Goal: Transaction & Acquisition: Purchase product/service

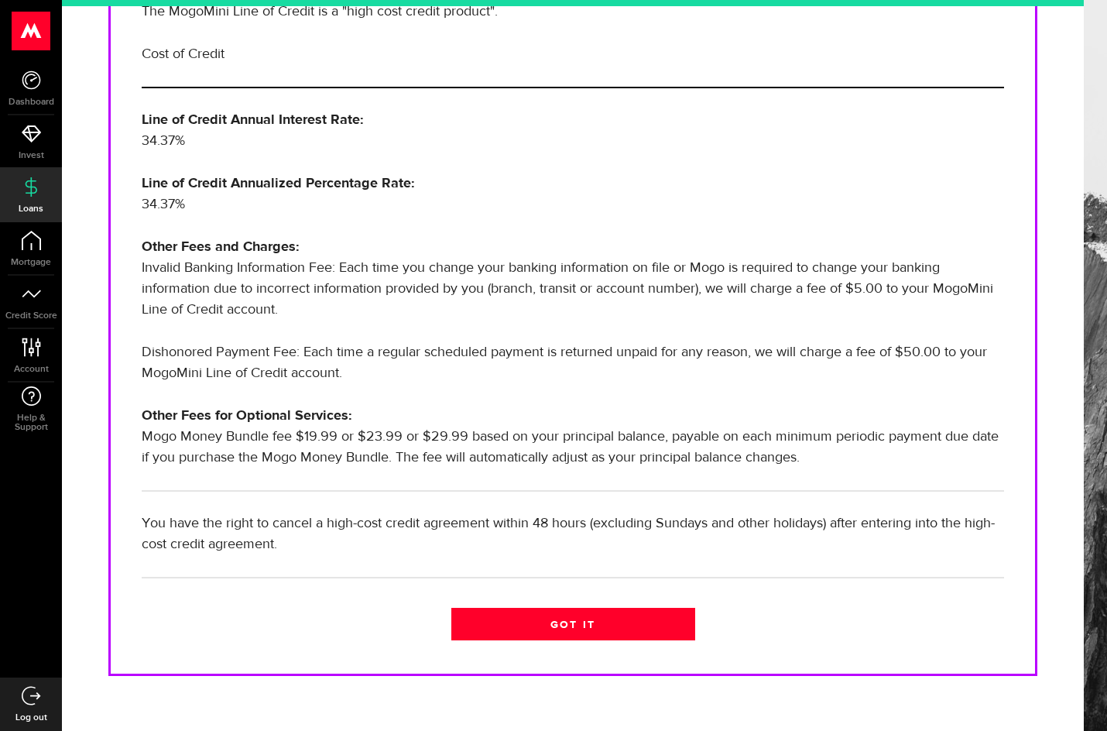
scroll to position [375, 0]
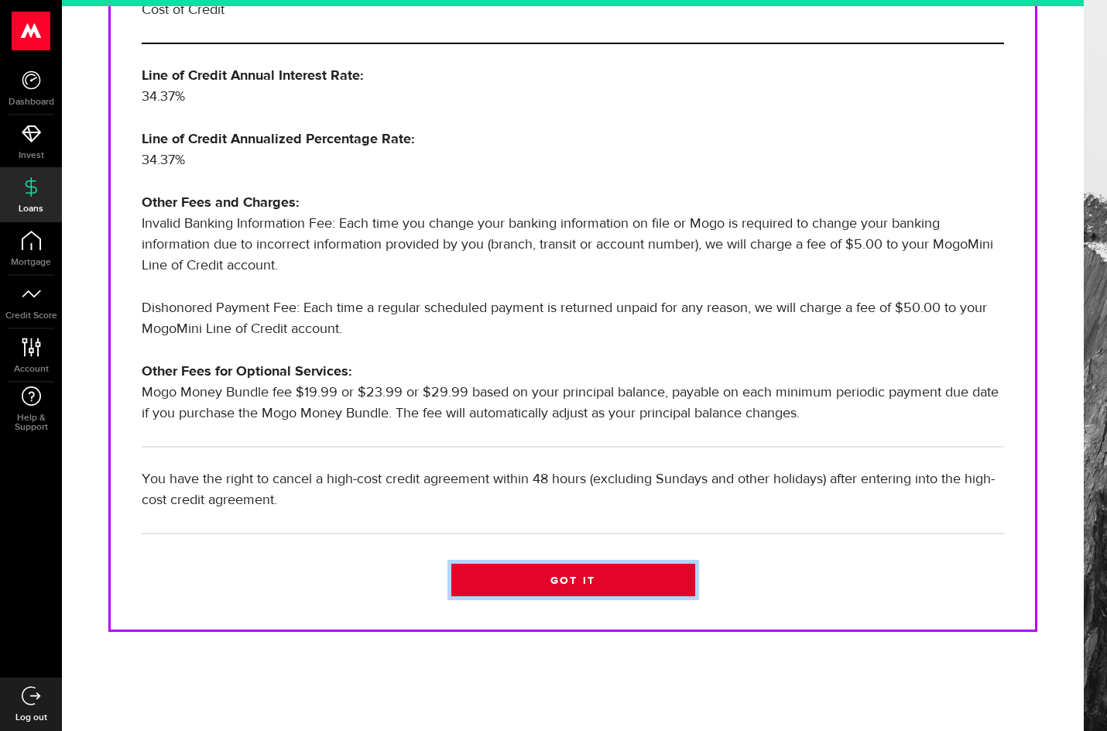
click at [571, 581] on link "Got it" at bounding box center [573, 579] width 244 height 33
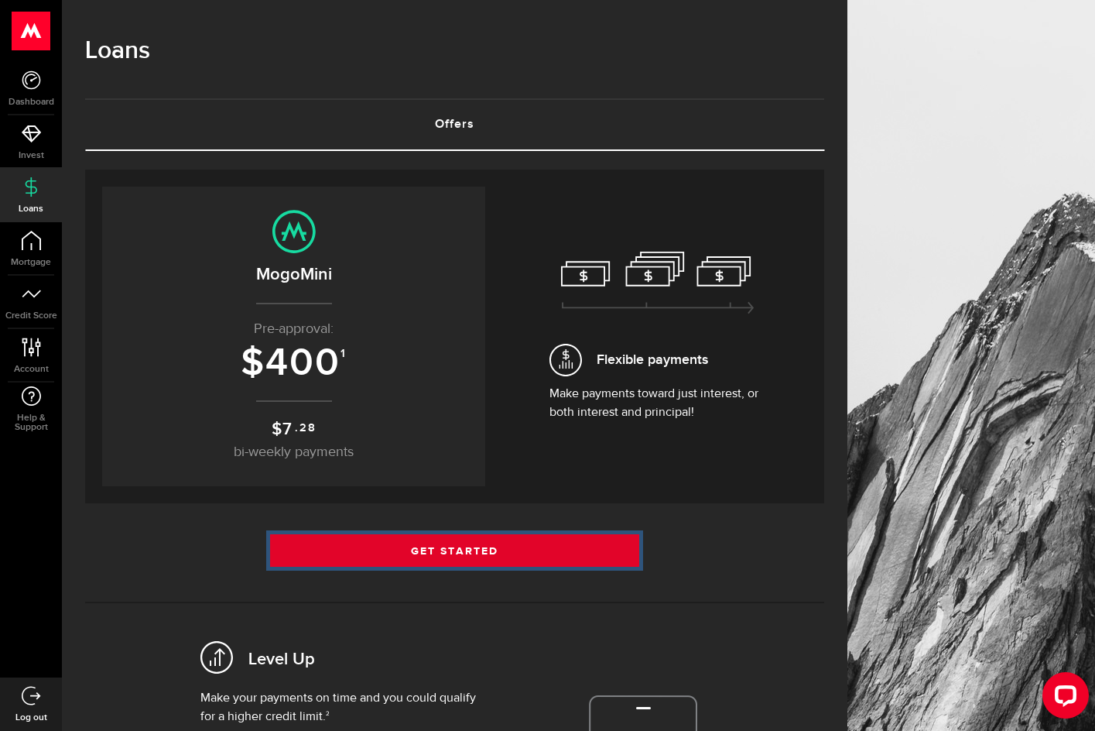
click at [412, 552] on link "Get Started" at bounding box center [455, 550] width 370 height 33
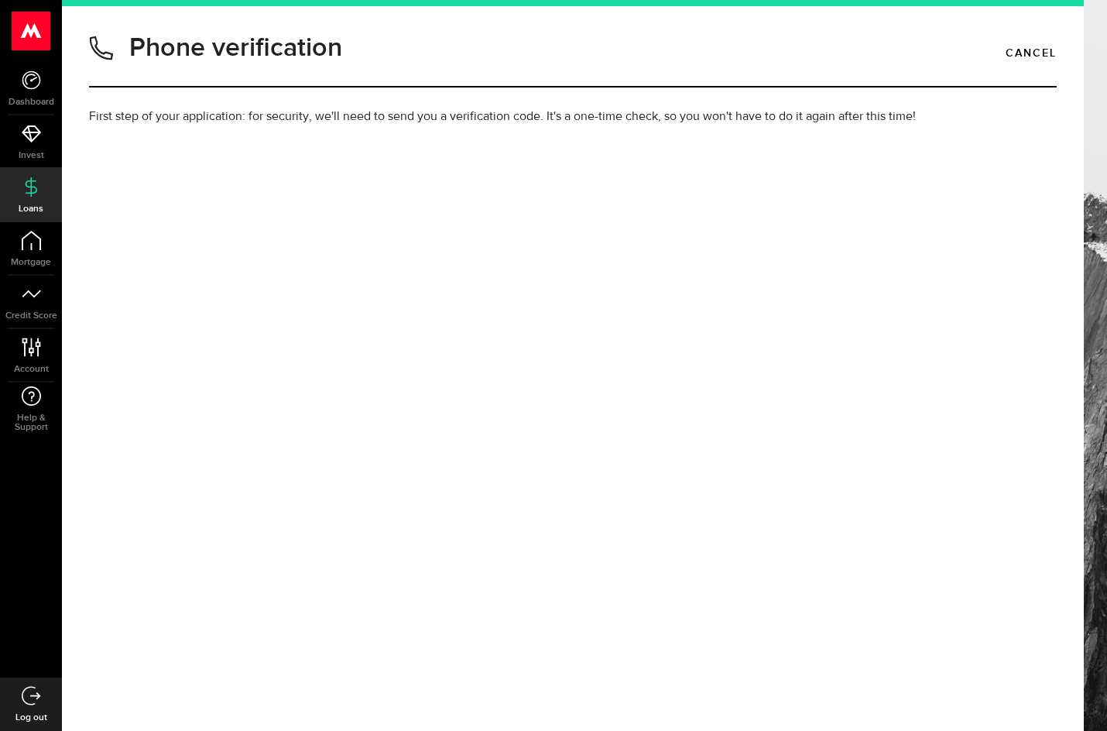
type input "2045587688"
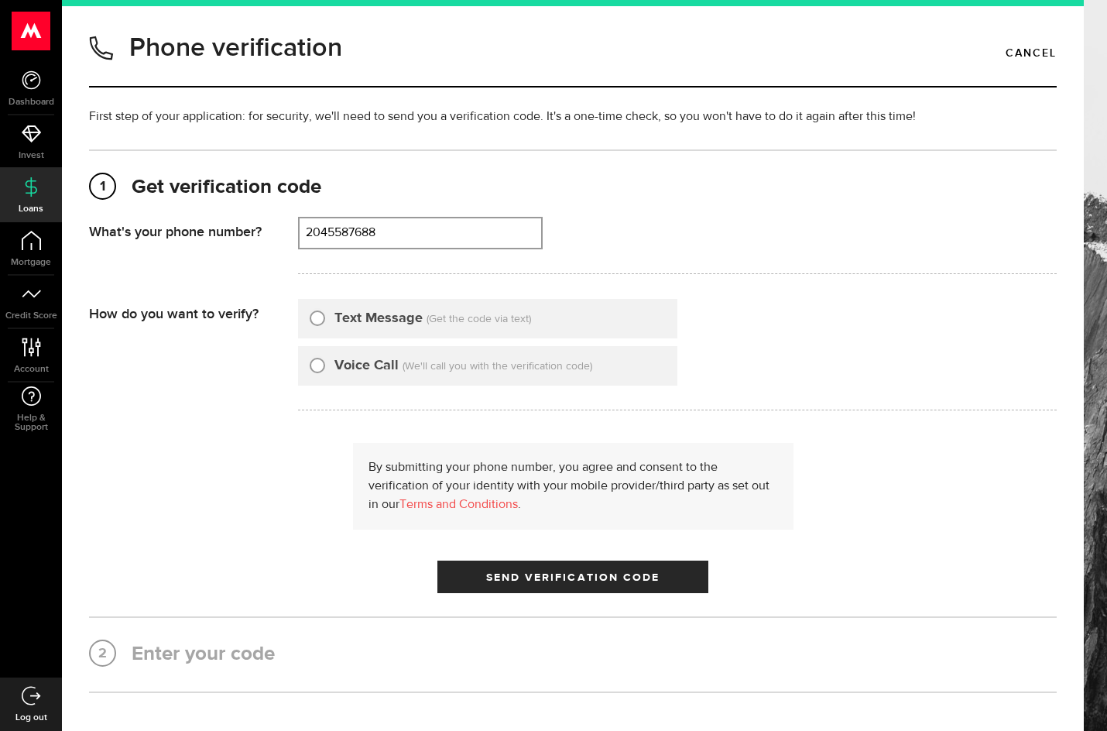
click at [310, 319] on input "Text Message" at bounding box center [317, 315] width 15 height 15
radio input "true"
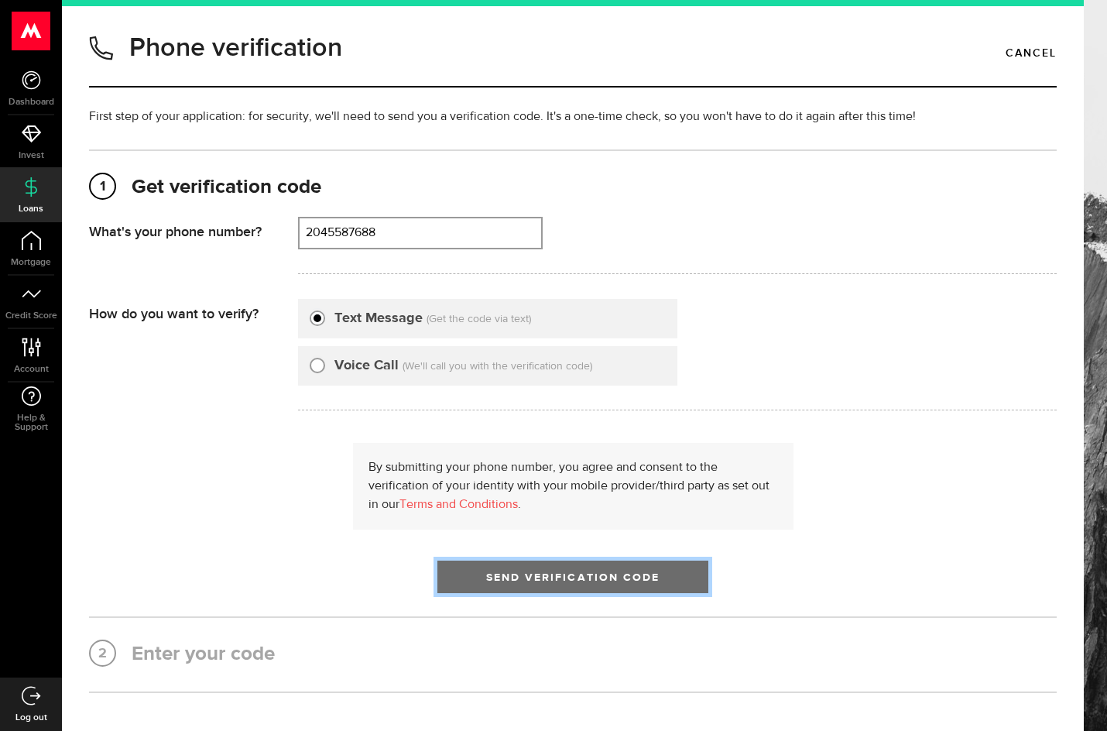
click at [590, 580] on span "Send Verification Code" at bounding box center [573, 577] width 174 height 11
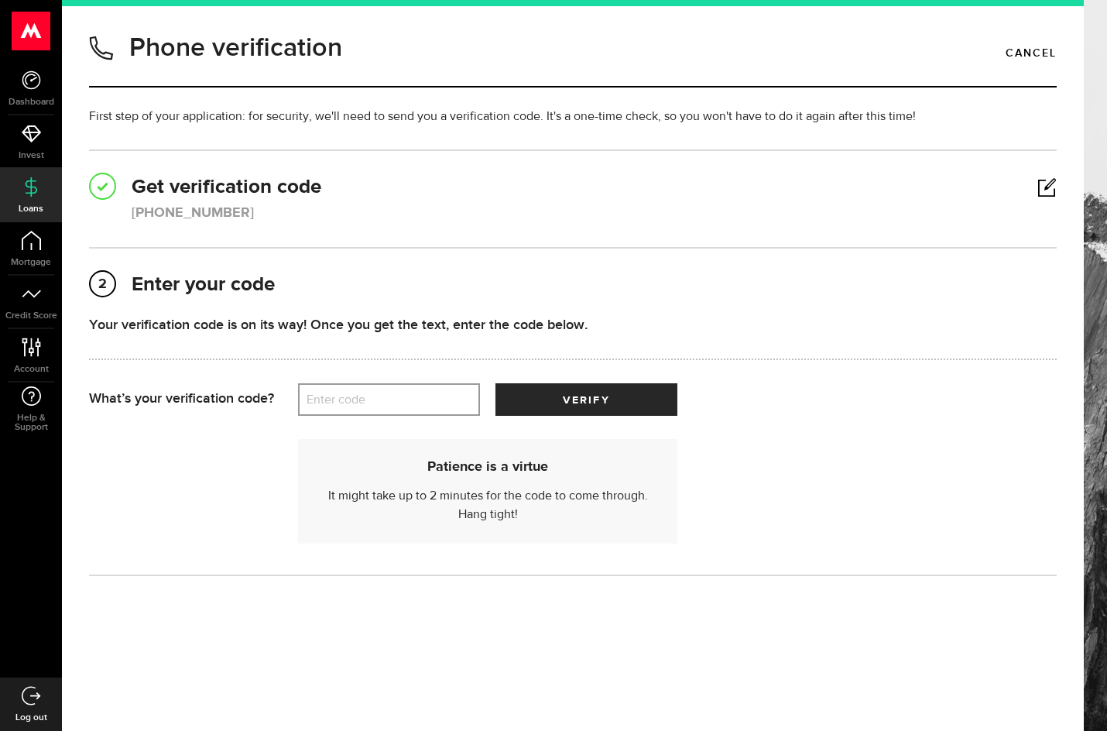
click at [423, 407] on label "Enter code" at bounding box center [389, 400] width 182 height 32
click at [423, 407] on input "Enter code" at bounding box center [389, 399] width 182 height 33
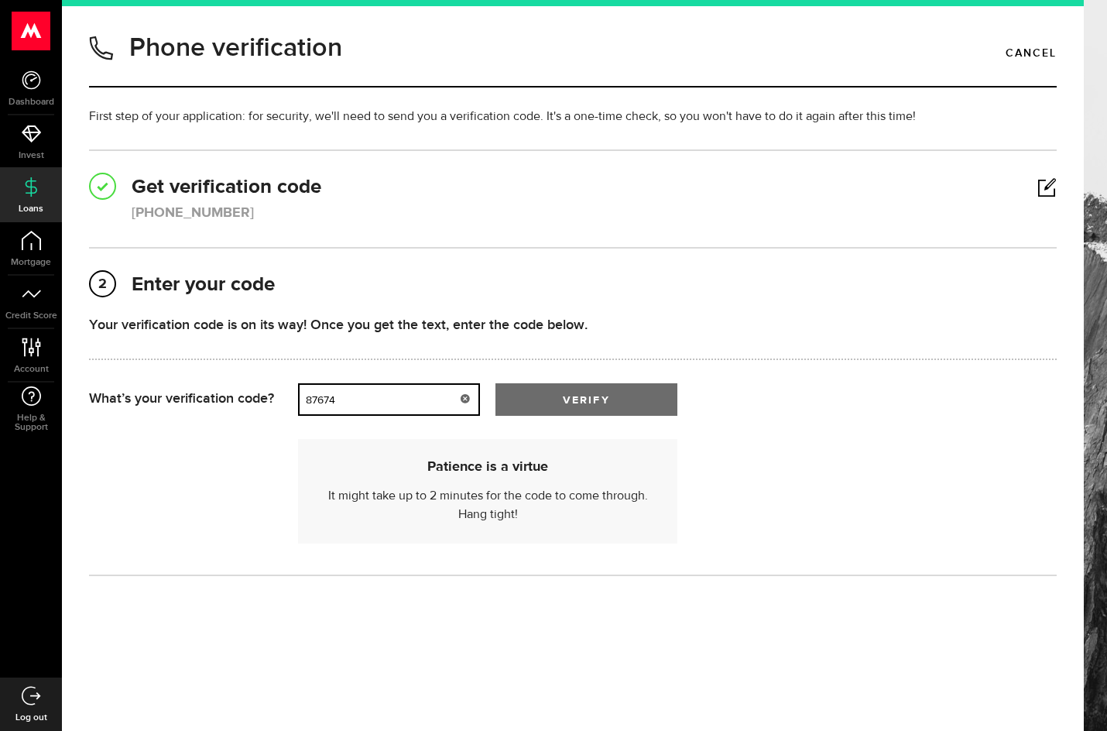
type input "87674"
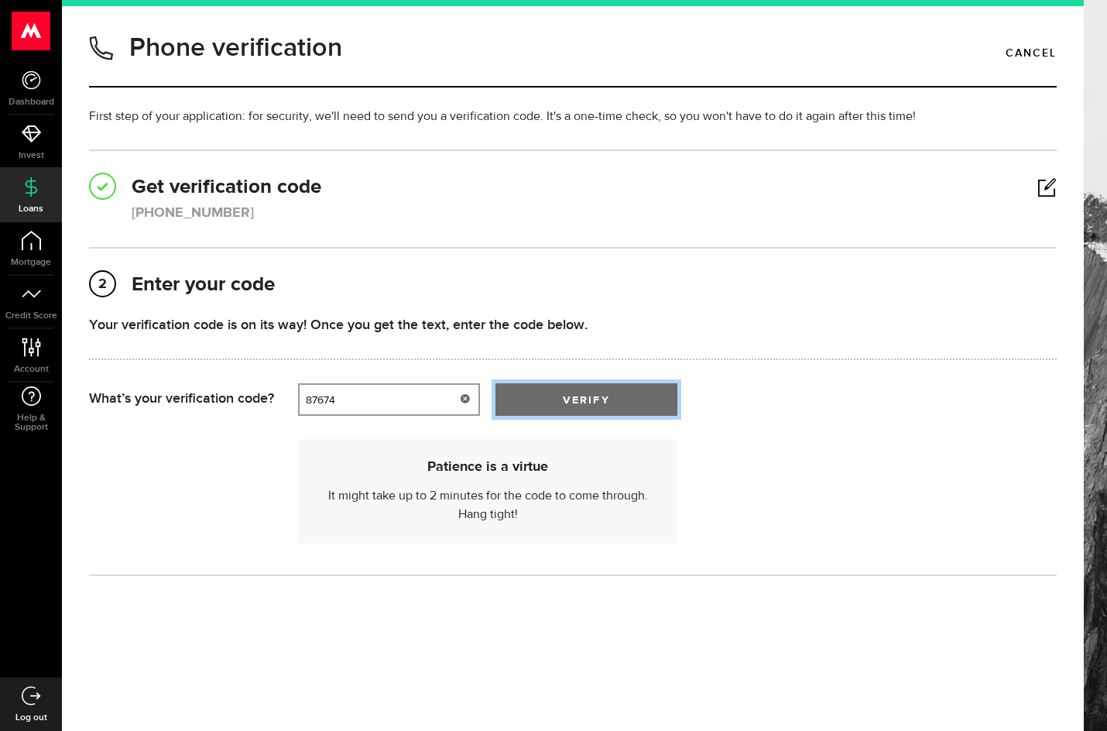
click at [550, 401] on button "verify" at bounding box center [586, 399] width 182 height 33
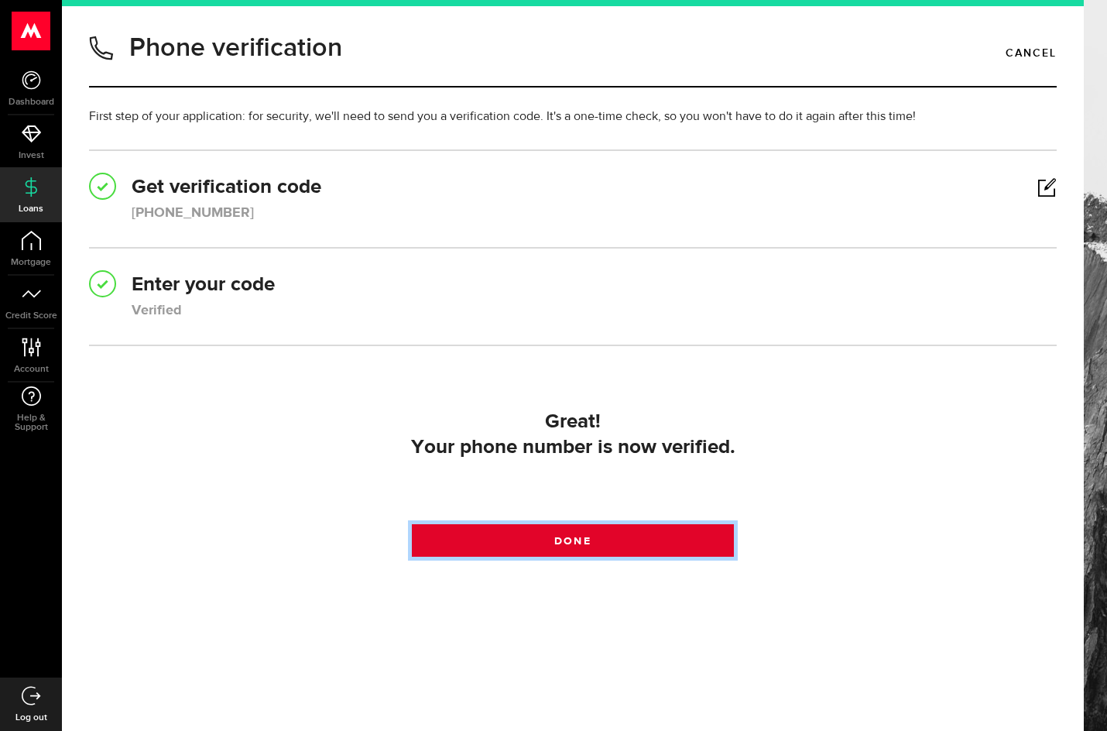
click at [560, 540] on span "Done" at bounding box center [572, 540] width 36 height 11
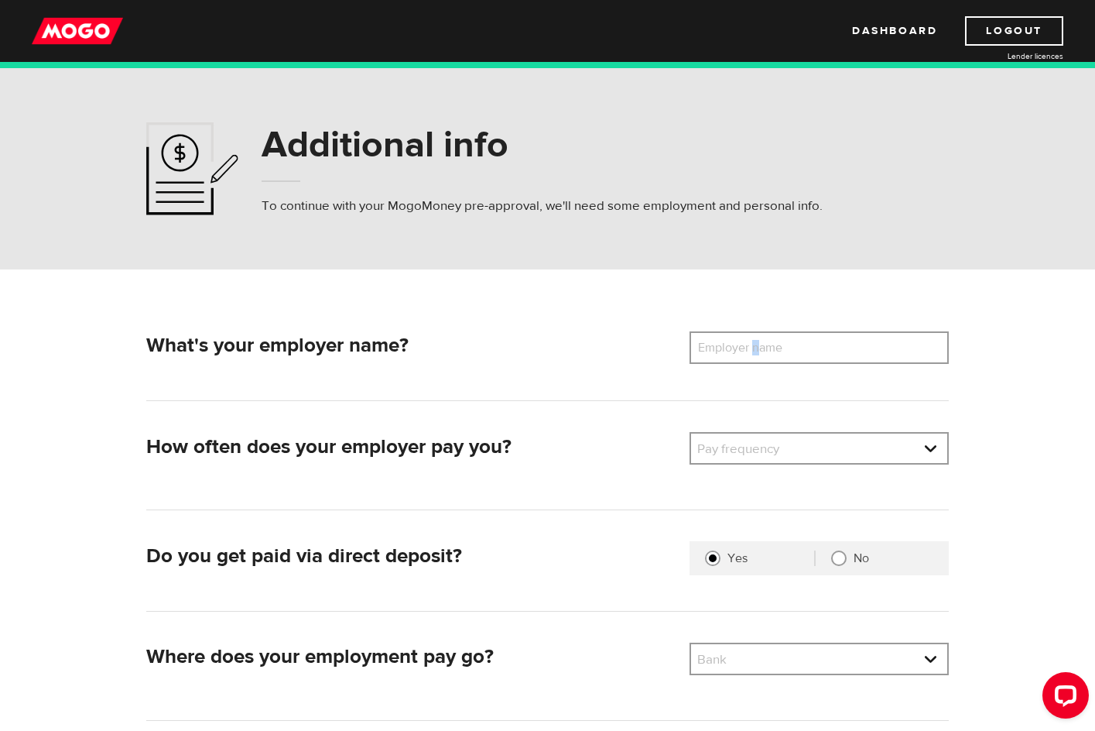
click at [756, 349] on label "Employer name" at bounding box center [751, 347] width 125 height 33
click at [756, 349] on input "Employer name" at bounding box center [818, 347] width 259 height 33
type input "Canada Life Assurance Company"
click at [785, 445] on link at bounding box center [819, 447] width 256 height 29
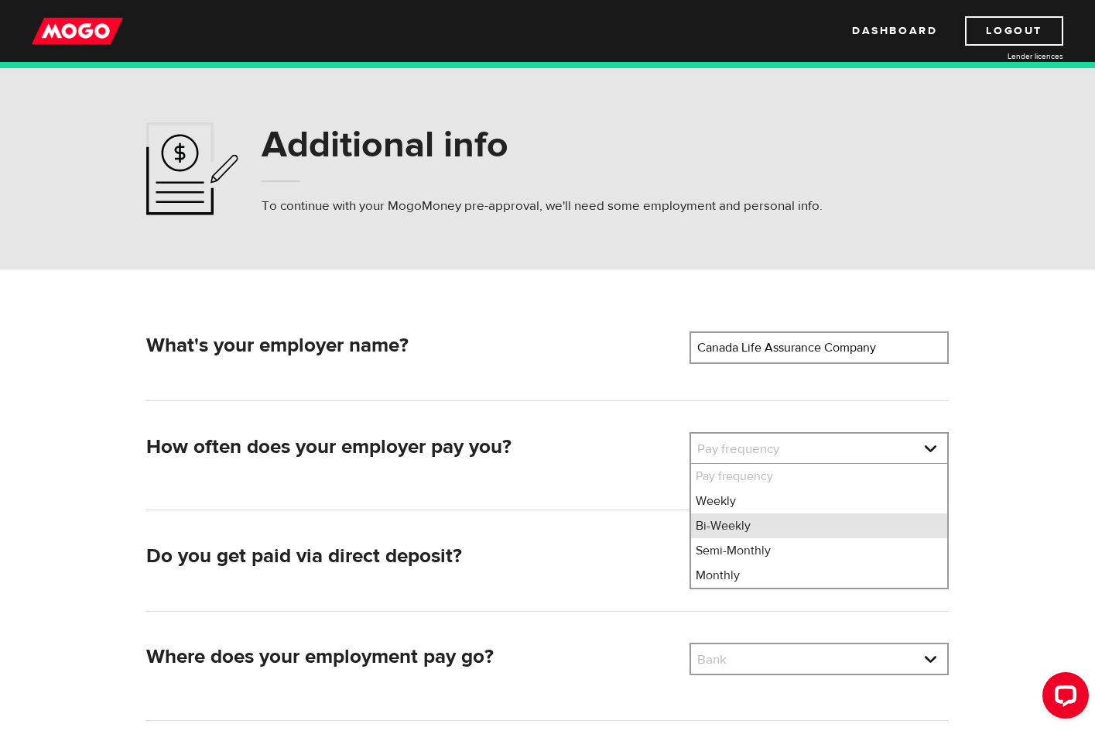
click at [738, 527] on li "Bi-Weekly" at bounding box center [819, 525] width 256 height 25
select select "2"
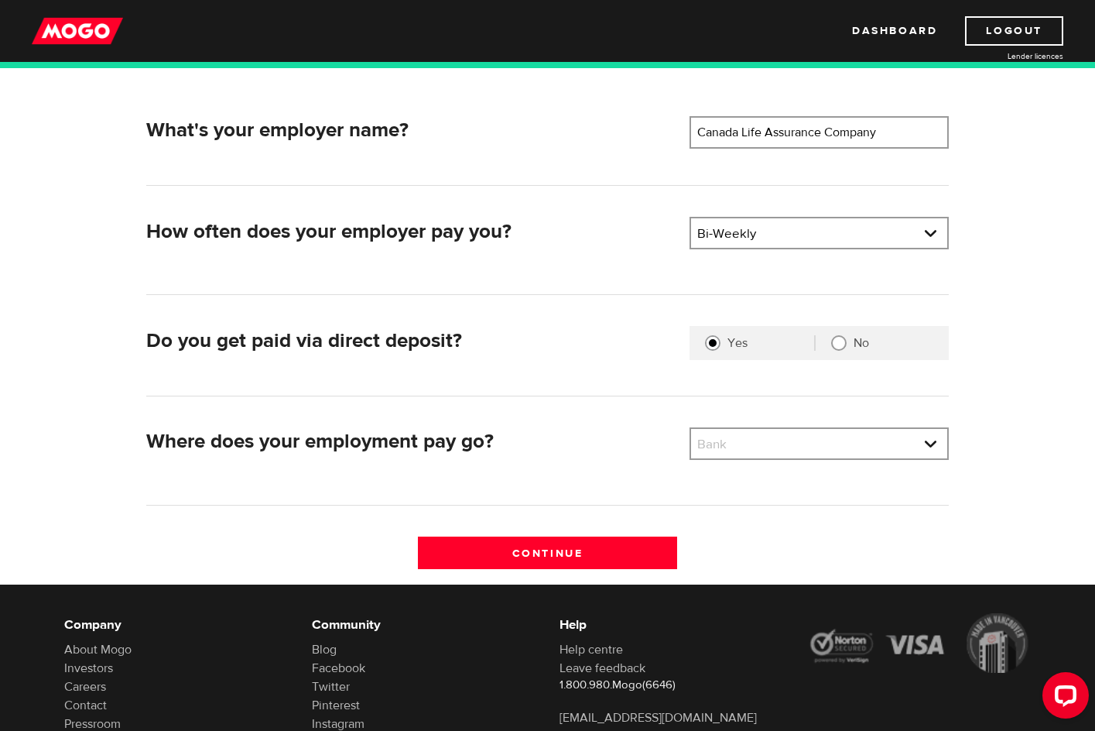
scroll to position [232, 0]
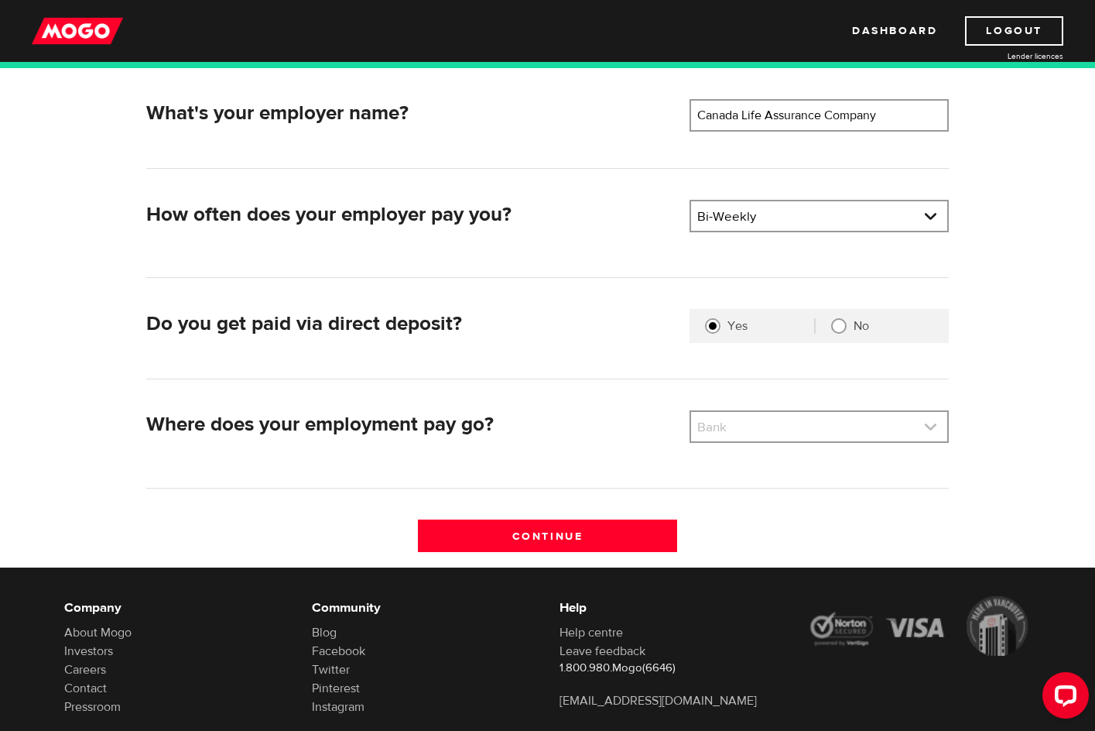
click at [791, 431] on link at bounding box center [819, 426] width 256 height 29
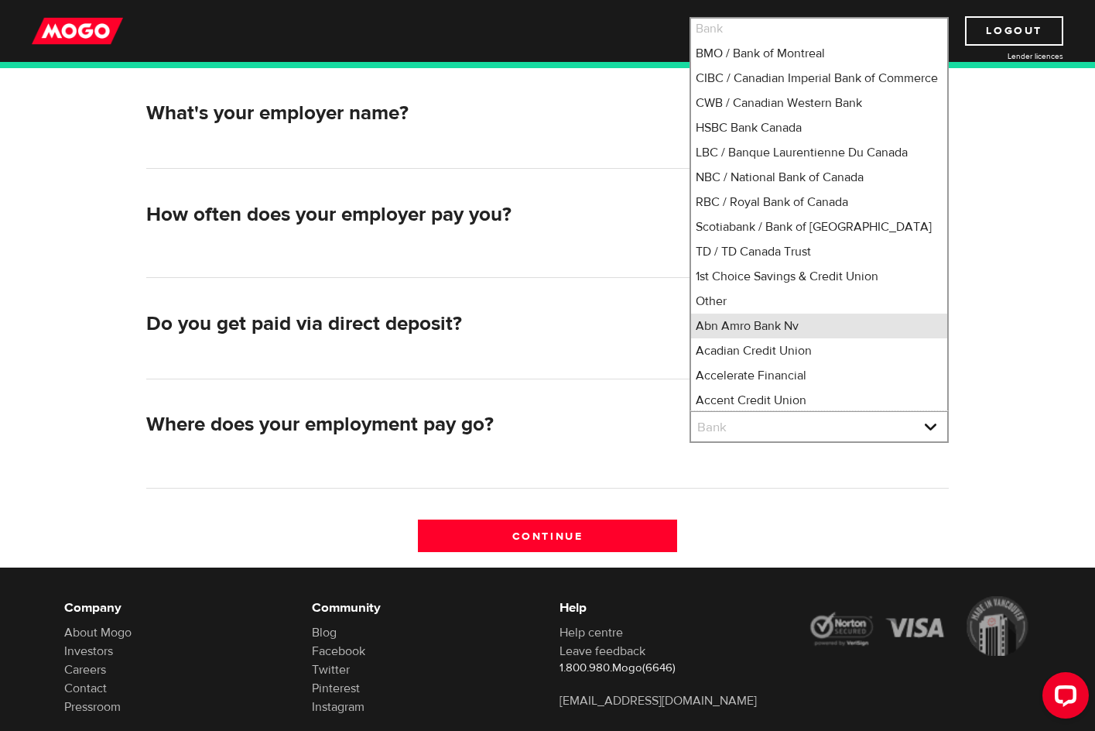
scroll to position [0, 0]
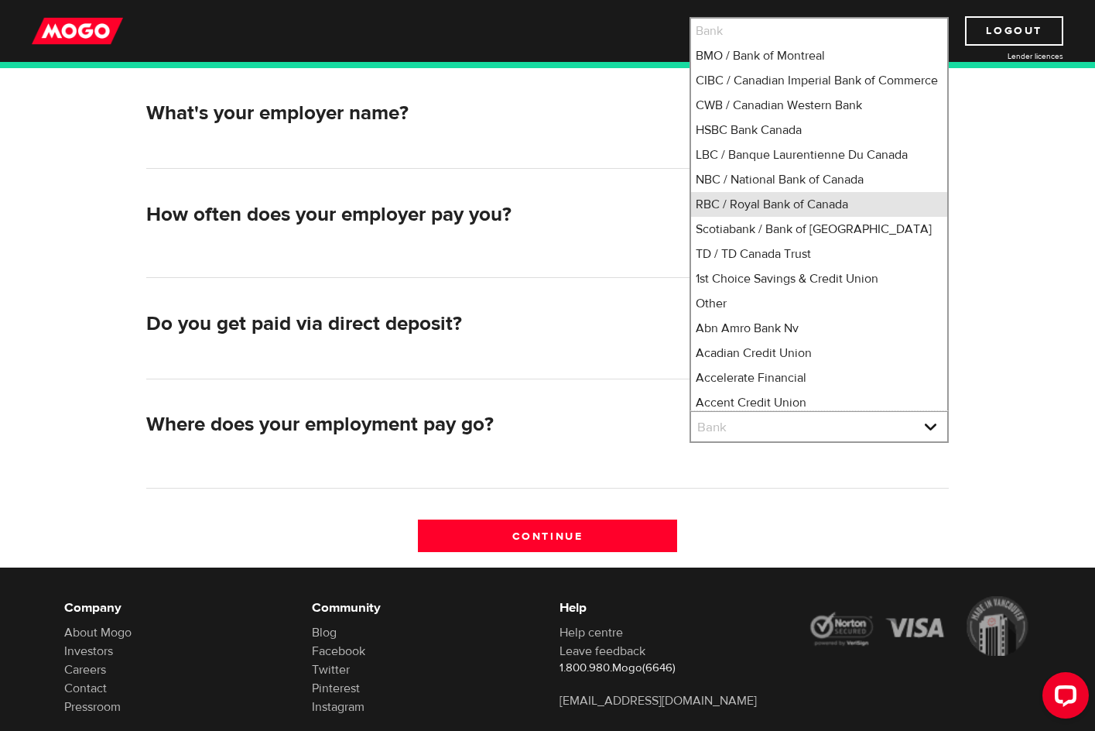
click at [840, 217] on li "RBC / Royal Bank of Canada" at bounding box center [819, 204] width 256 height 25
select select "8"
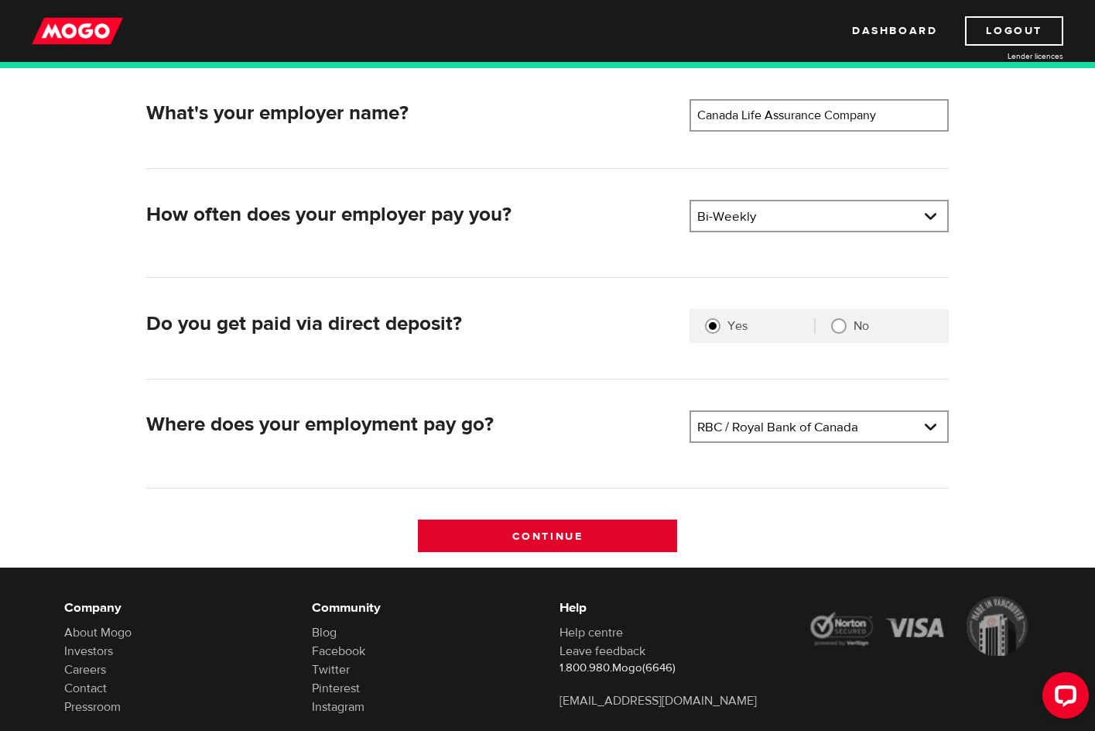
click at [557, 535] on input "Continue" at bounding box center [547, 535] width 259 height 33
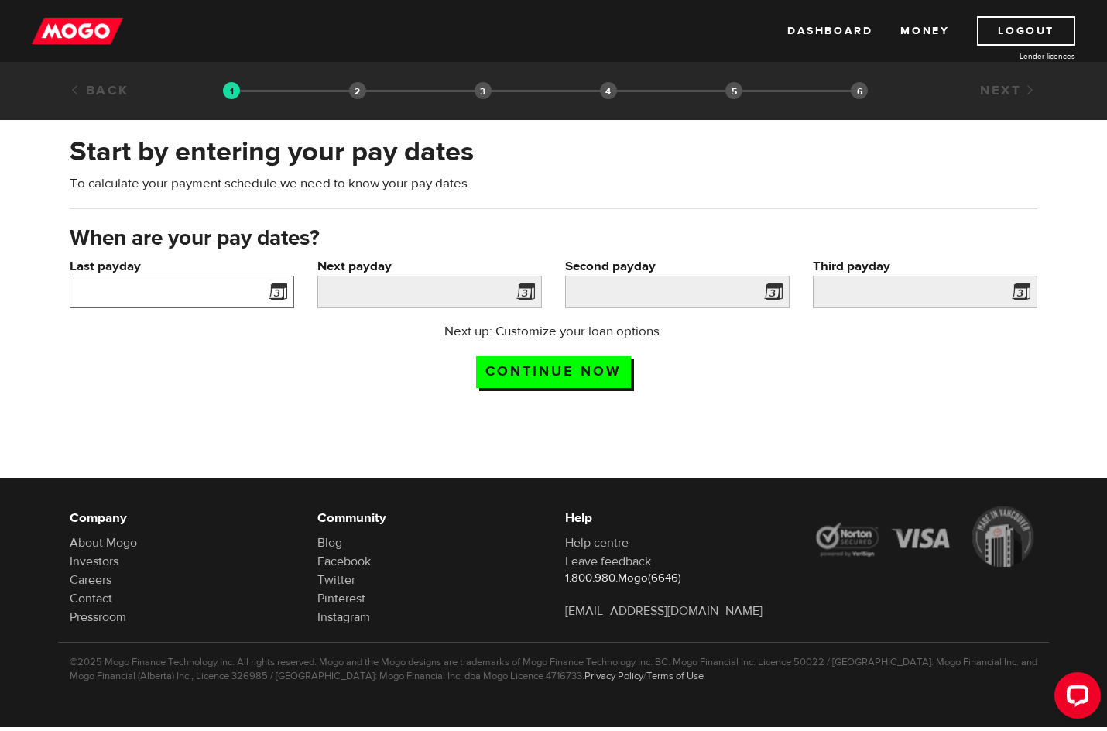
click at [234, 288] on input "Last payday" at bounding box center [182, 291] width 224 height 33
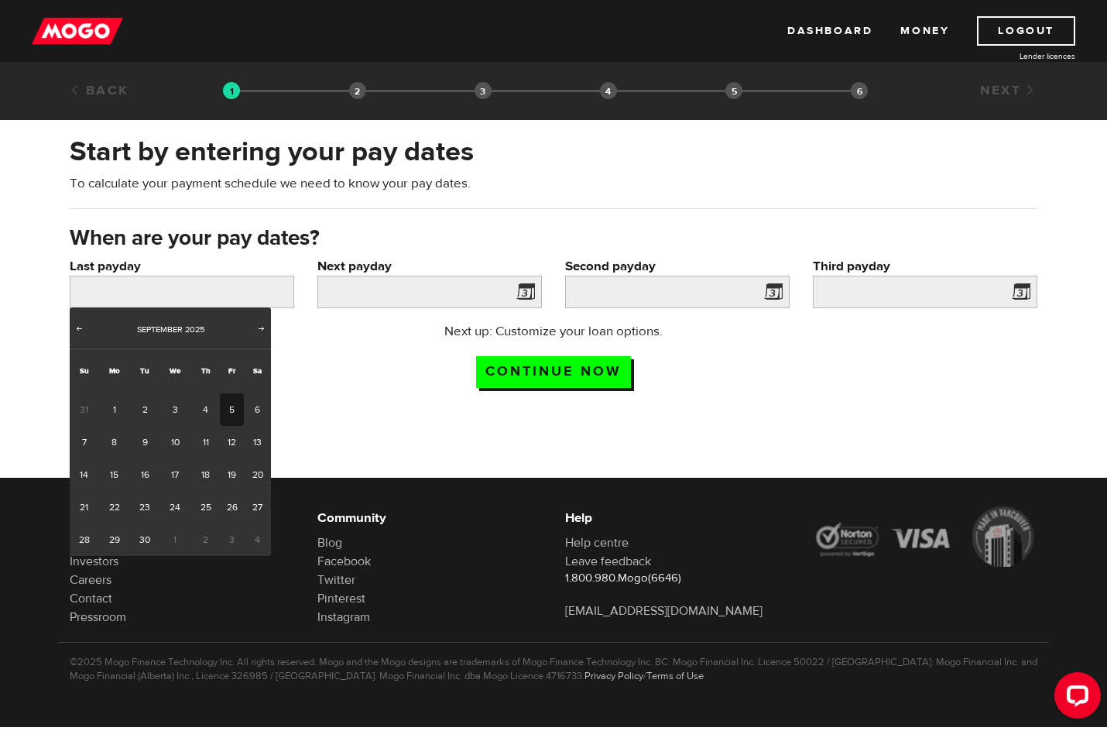
click at [231, 412] on link "5" at bounding box center [232, 409] width 24 height 33
type input "[DATE]"
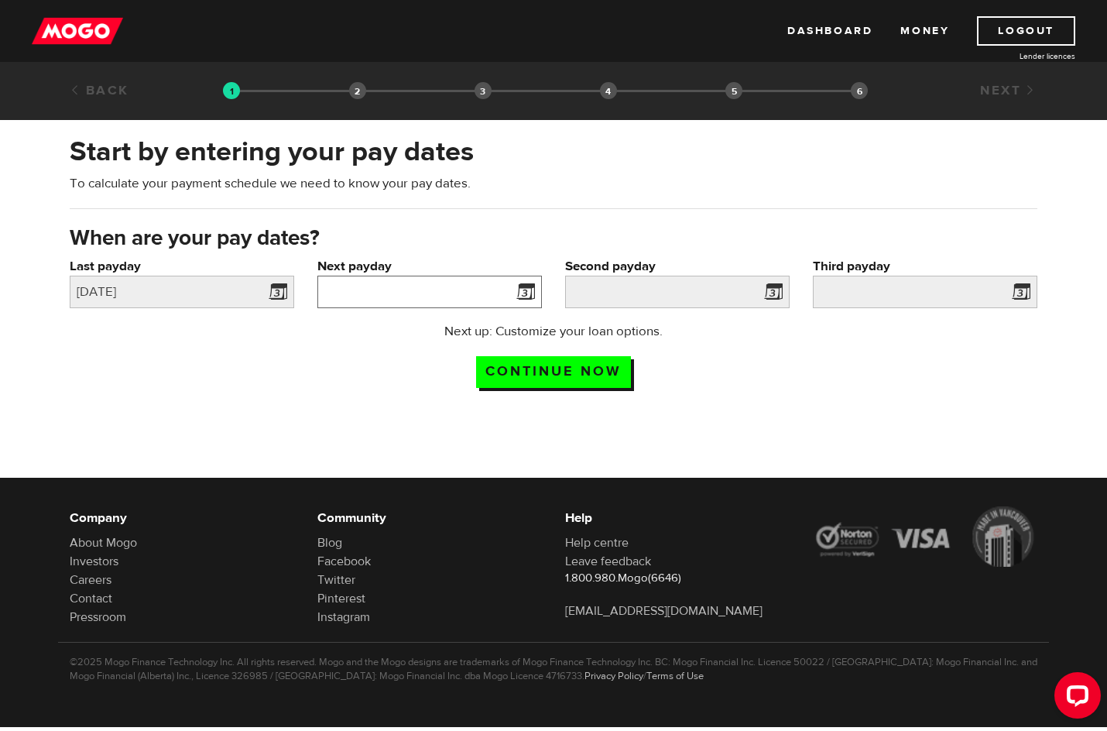
click at [458, 297] on input "Next payday" at bounding box center [429, 291] width 224 height 33
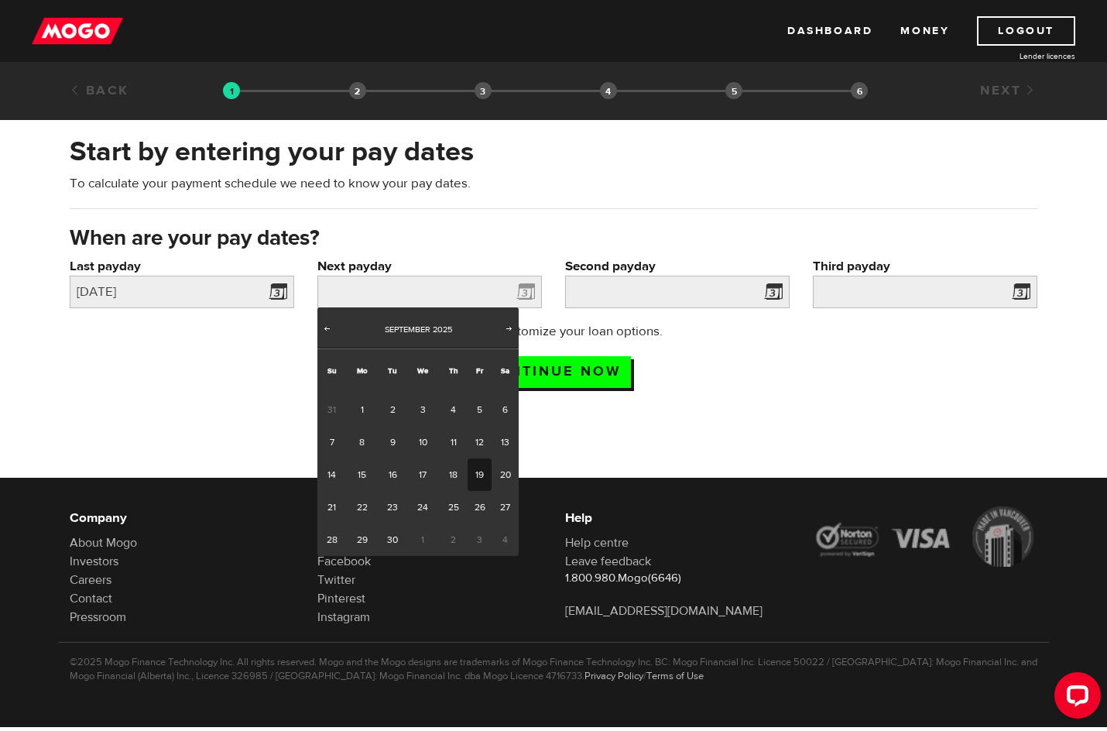
click at [479, 476] on link "19" at bounding box center [479, 474] width 24 height 33
type input "[DATE]"
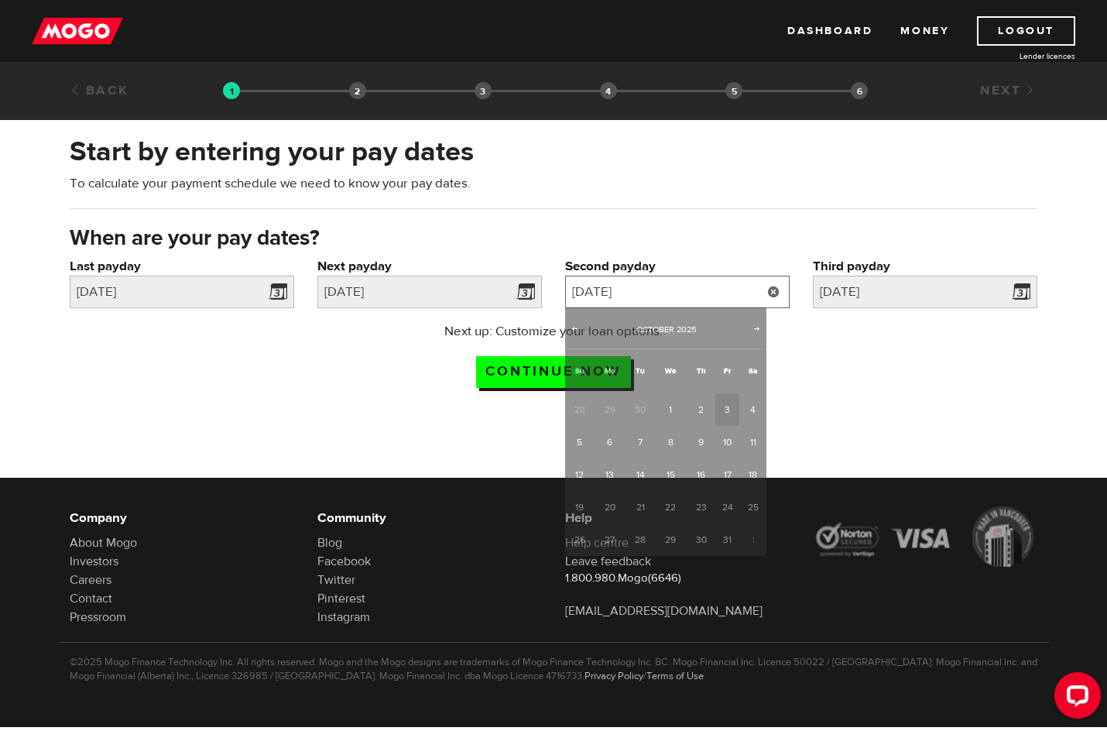
click at [751, 293] on input "[DATE]" at bounding box center [677, 291] width 224 height 33
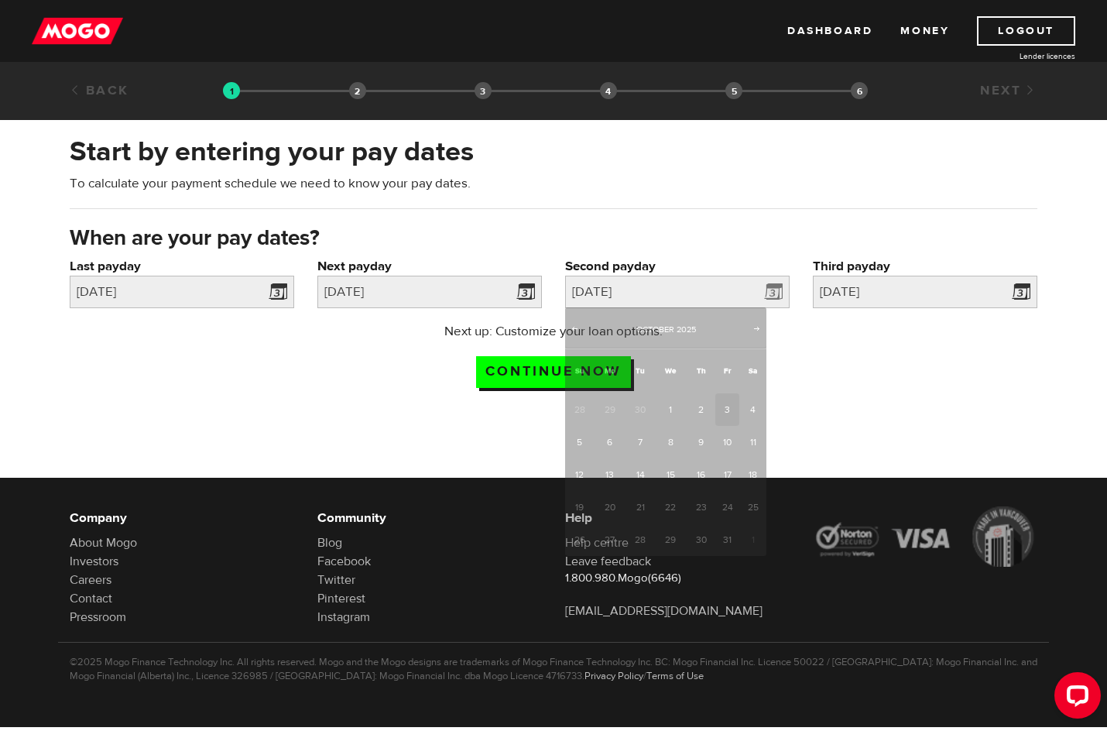
click at [802, 370] on div "Next up: Customize your loan options. Continue now" at bounding box center [553, 360] width 991 height 77
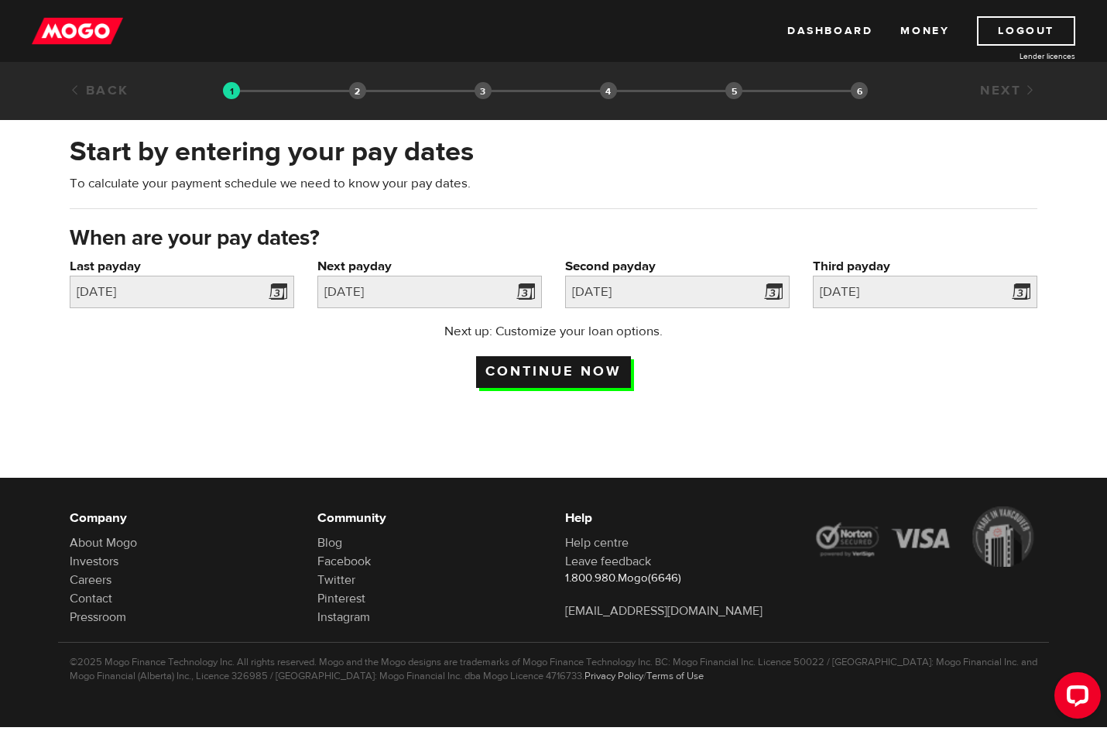
click at [527, 372] on input "Continue now" at bounding box center [553, 372] width 155 height 32
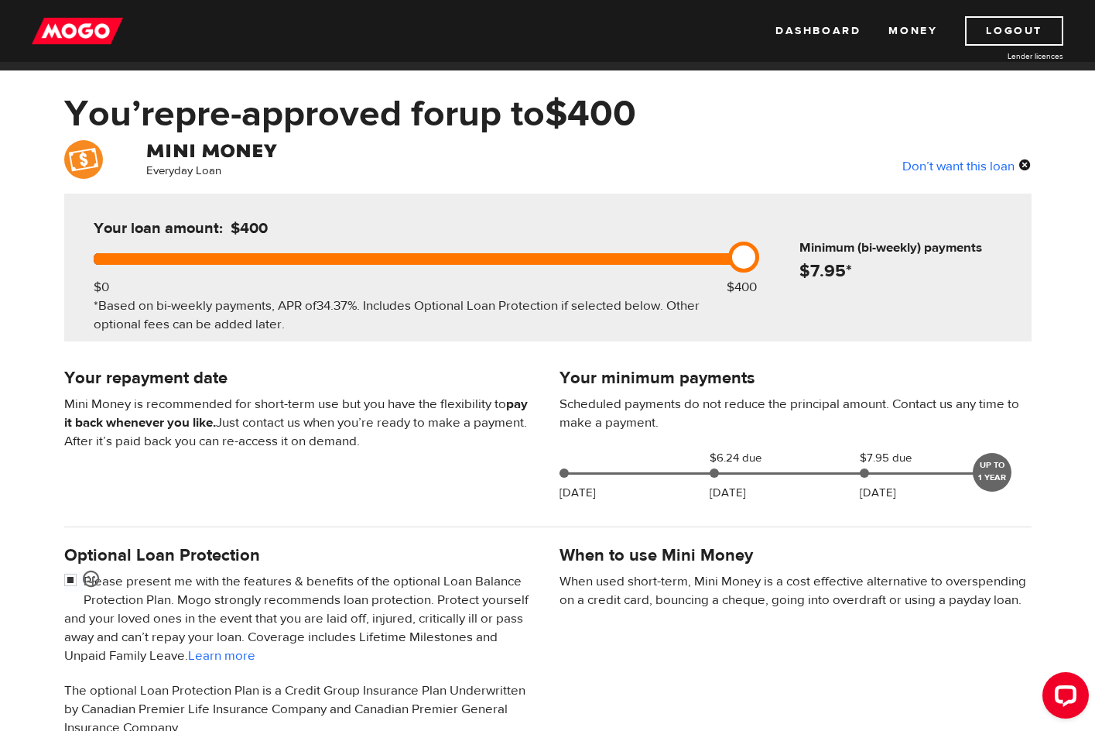
scroll to position [77, 0]
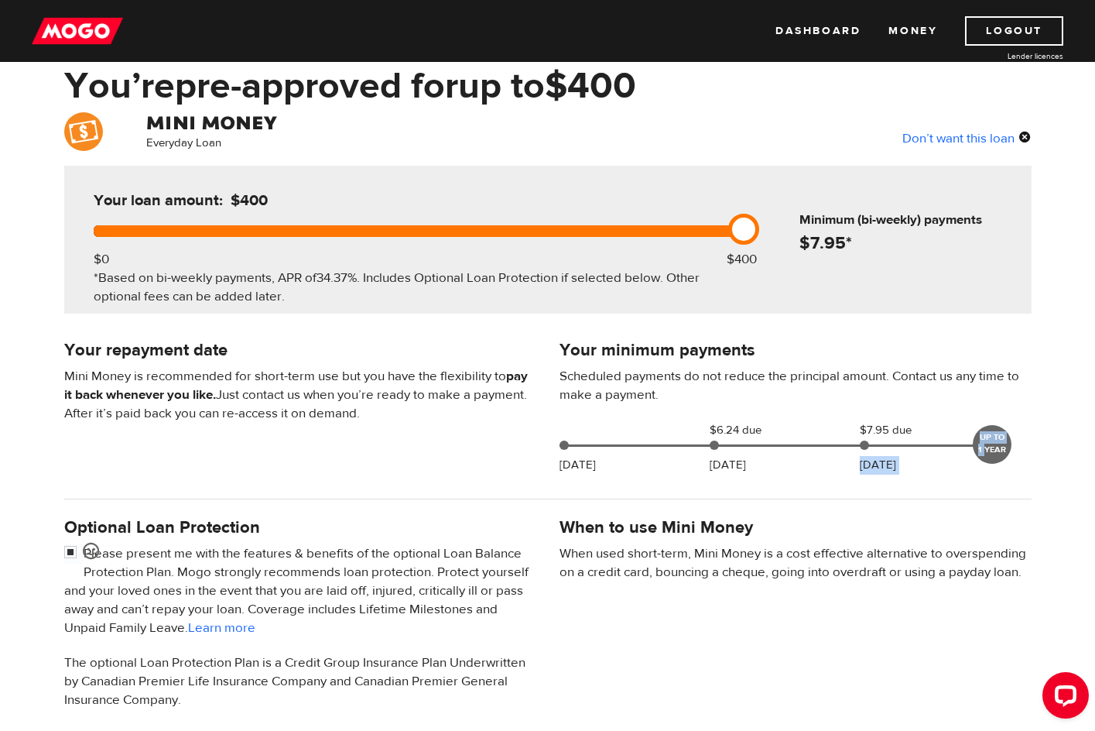
drag, startPoint x: 986, startPoint y: 450, endPoint x: 877, endPoint y: 450, distance: 109.1
click at [878, 450] on div "Sep 08 $6.24 due Sep 19 $7.95 due Oct 03 UP TO 1 YEAR" at bounding box center [778, 442] width 451 height 43
click at [877, 450] on div "Sep 08 $6.24 due Sep 19 $7.95 due Oct 03 UP TO 1 YEAR" at bounding box center [778, 442] width 451 height 43
click at [861, 440] on div at bounding box center [864, 444] width 9 height 9
drag, startPoint x: 752, startPoint y: 222, endPoint x: 691, endPoint y: 233, distance: 62.1
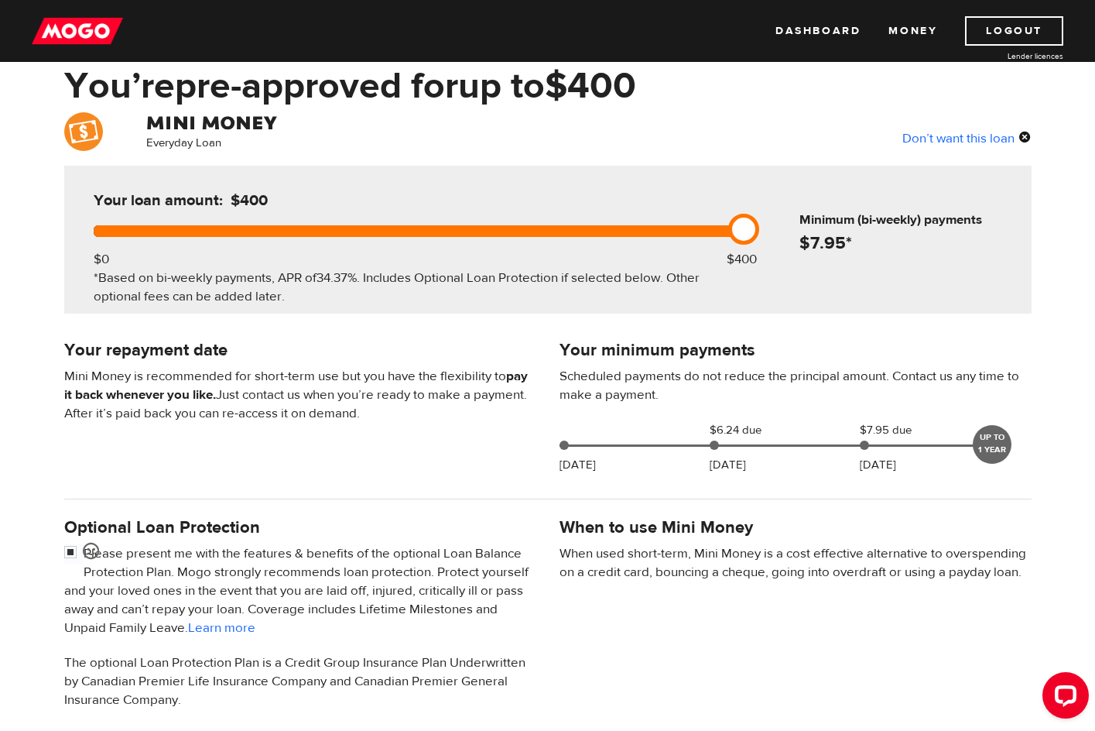
click at [701, 233] on div at bounding box center [416, 231] width 644 height 12
click at [606, 229] on div at bounding box center [416, 231] width 644 height 12
drag, startPoint x: 606, startPoint y: 229, endPoint x: 580, endPoint y: 231, distance: 26.4
click at [605, 231] on div at bounding box center [416, 231] width 644 height 12
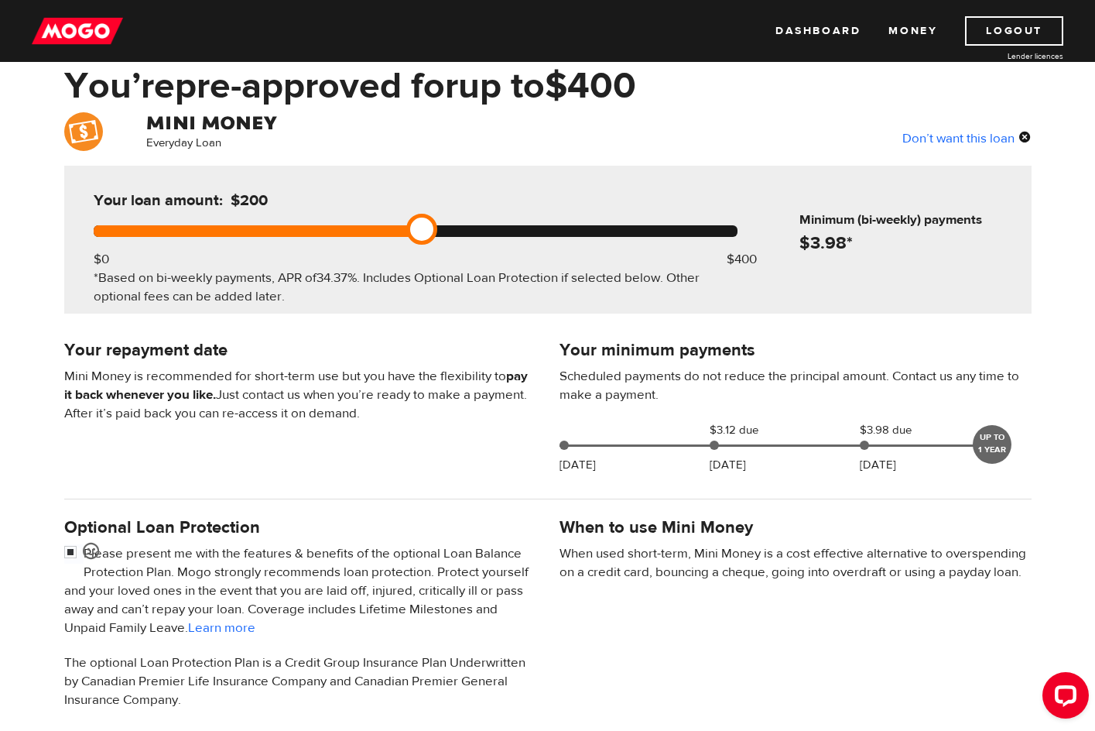
drag, startPoint x: 423, startPoint y: 234, endPoint x: 394, endPoint y: 242, distance: 29.9
click at [412, 237] on div at bounding box center [416, 231] width 644 height 12
click at [540, 234] on div at bounding box center [416, 231] width 644 height 12
click at [573, 223] on div "Your loan amount: $200" at bounding box center [415, 207] width 656 height 36
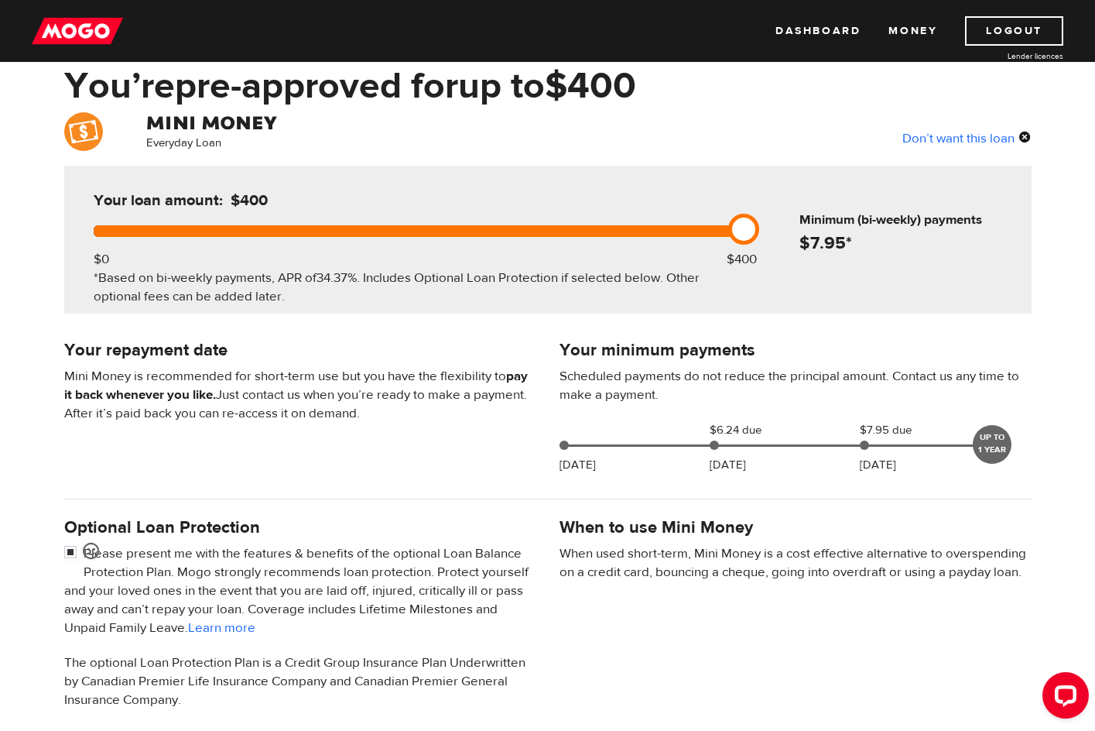
drag, startPoint x: 415, startPoint y: 226, endPoint x: 745, endPoint y: 238, distance: 330.6
click at [745, 238] on link at bounding box center [743, 229] width 31 height 31
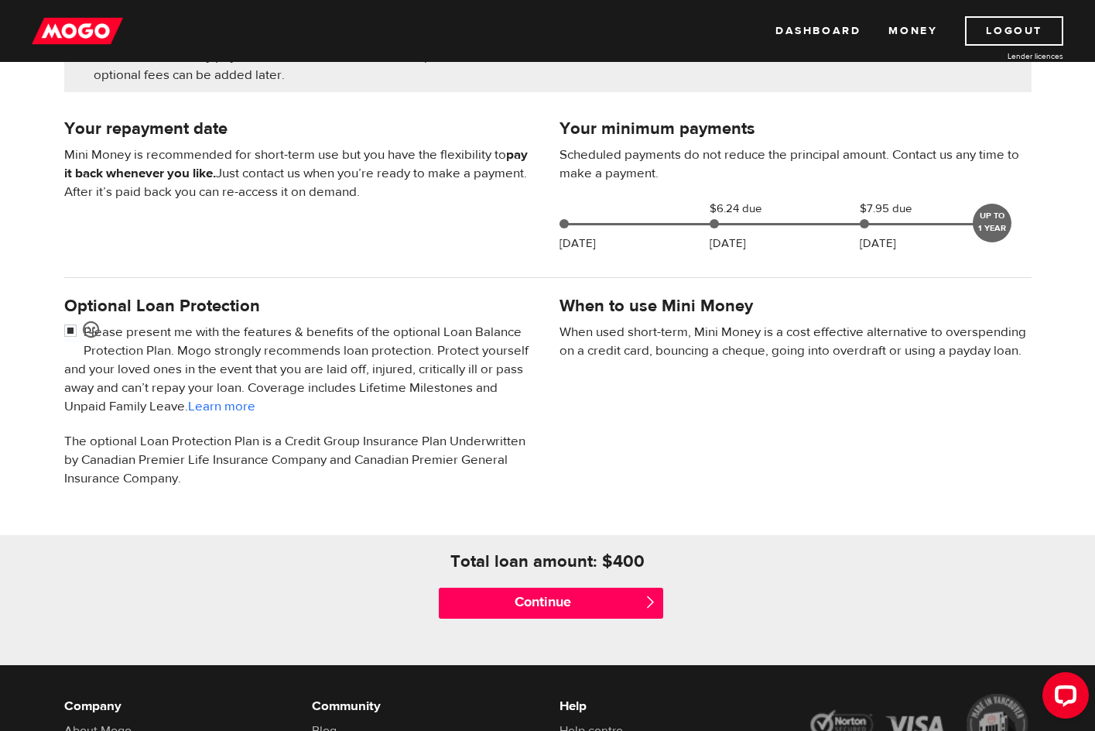
scroll to position [310, 0]
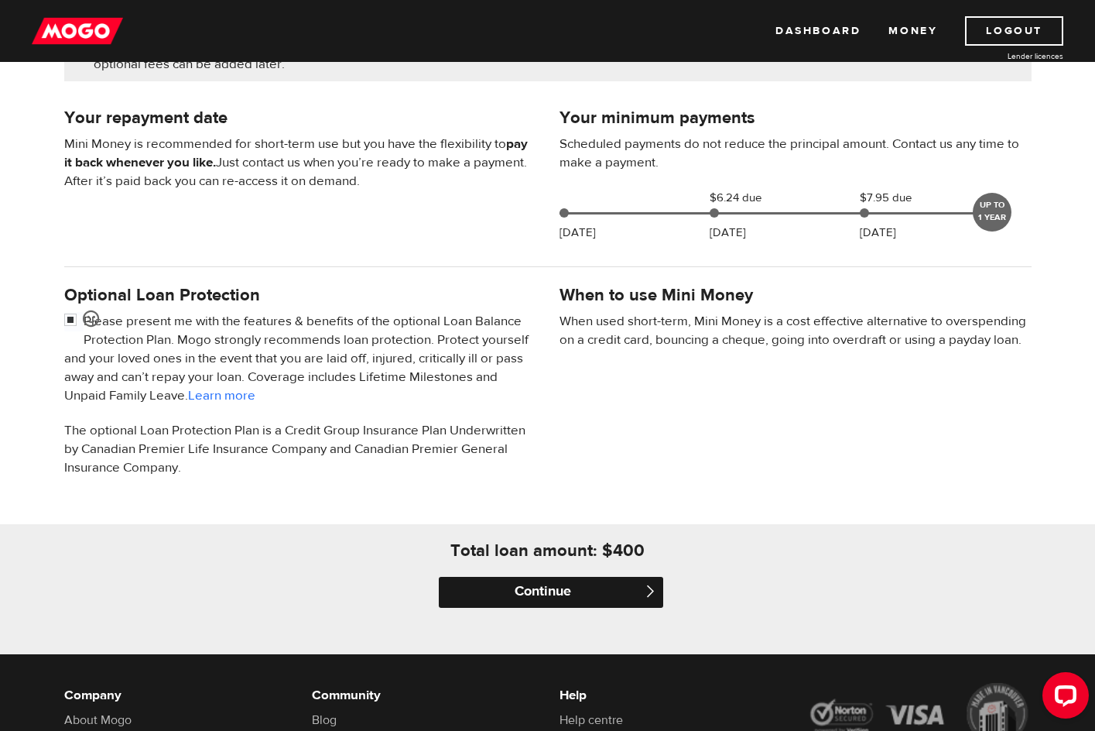
click at [574, 590] on input "Continue" at bounding box center [551, 592] width 224 height 31
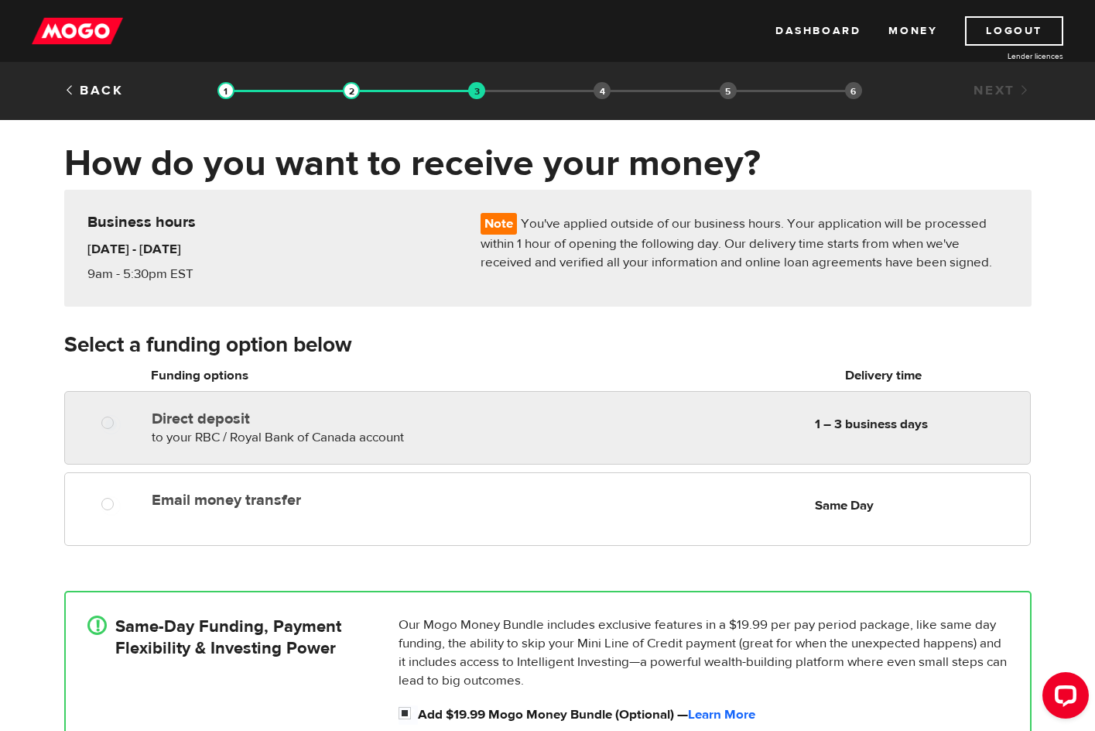
radio input "true"
click at [192, 423] on label "Direct deposit" at bounding box center [330, 418] width 356 height 19
click at [121, 423] on input "Direct deposit" at bounding box center [110, 424] width 19 height 19
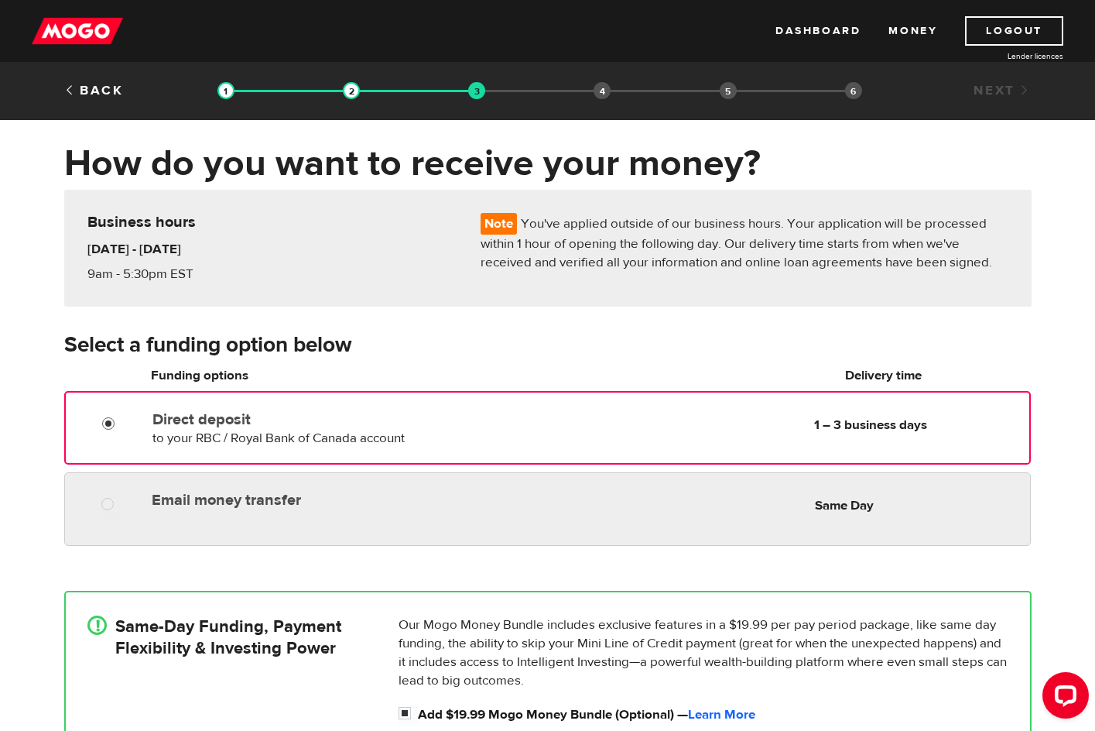
radio input "true"
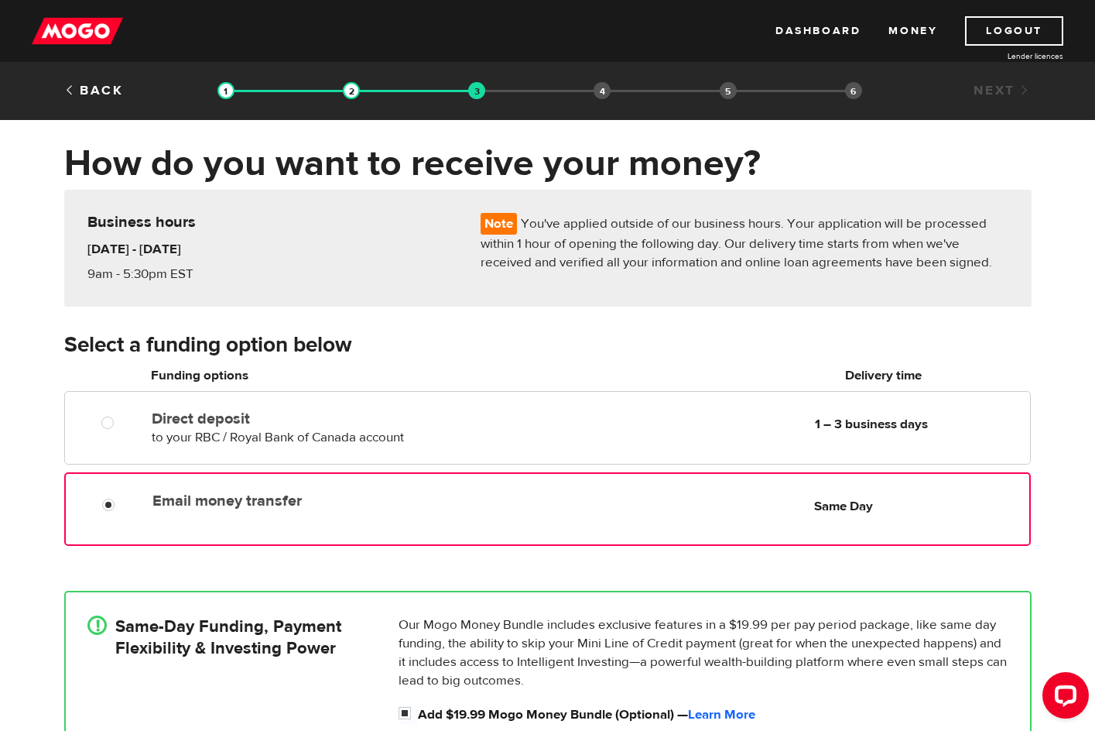
click at [216, 531] on div "Email money transfer Delivery in Same Day Same Day" at bounding box center [547, 509] width 966 height 74
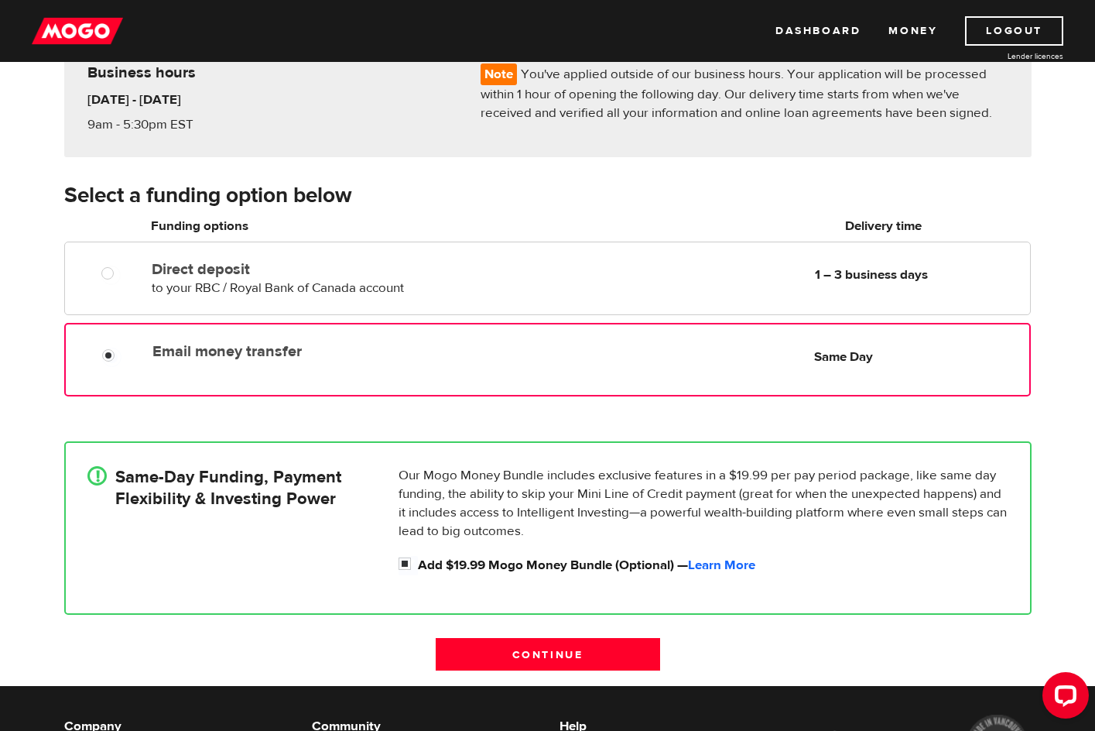
scroll to position [232, 0]
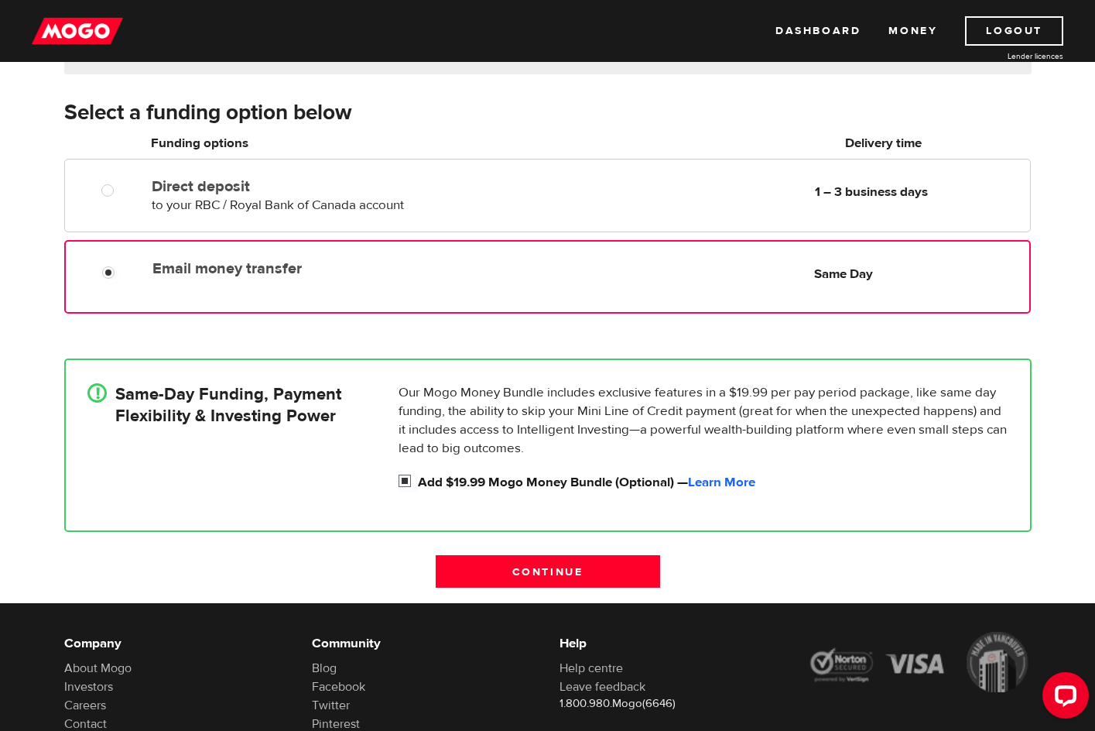
click at [464, 489] on label "Add $19.99 Mogo Money Bundle (Optional) — Learn More" at bounding box center [713, 482] width 590 height 19
click at [418, 489] on input "Add $19.99 Mogo Money Bundle (Optional) — Learn More" at bounding box center [408, 482] width 19 height 19
checkbox input "false"
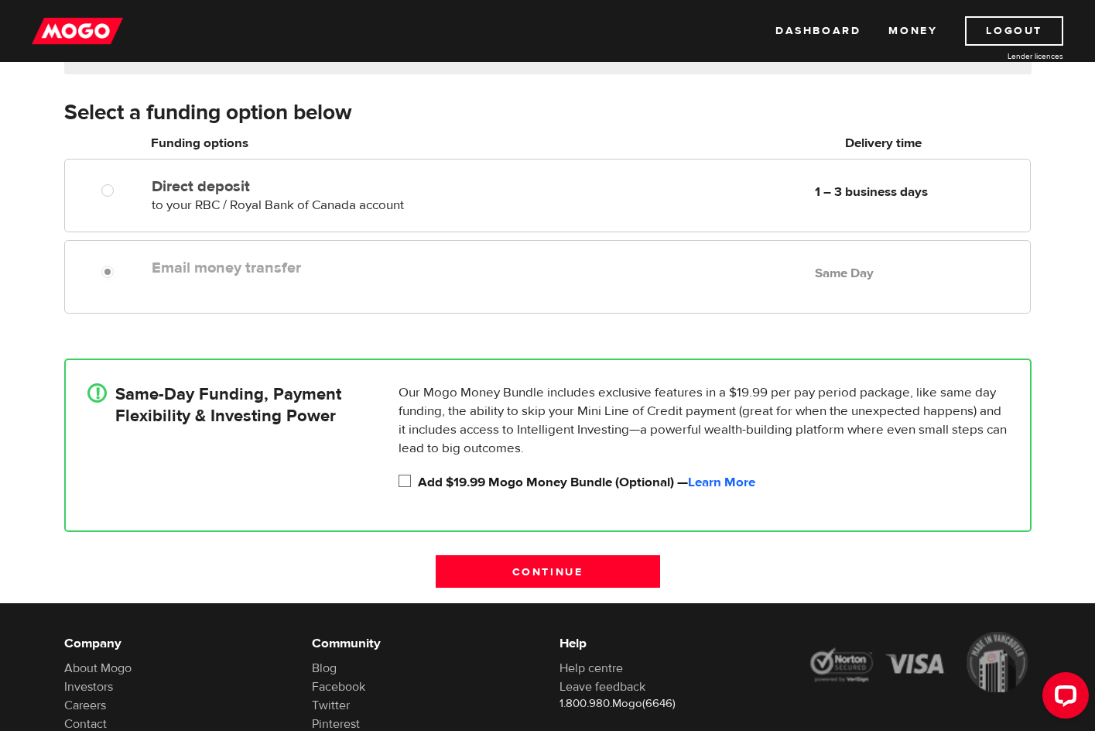
radio input "false"
click at [457, 484] on label "Add $19.99 Mogo Money Bundle (Optional) — Learn More" at bounding box center [713, 482] width 590 height 19
click at [418, 484] on input "Add $19.99 Mogo Money Bundle (Optional) — Learn More" at bounding box center [408, 482] width 19 height 19
checkbox input "true"
click at [724, 477] on link "Learn More" at bounding box center [721, 482] width 67 height 17
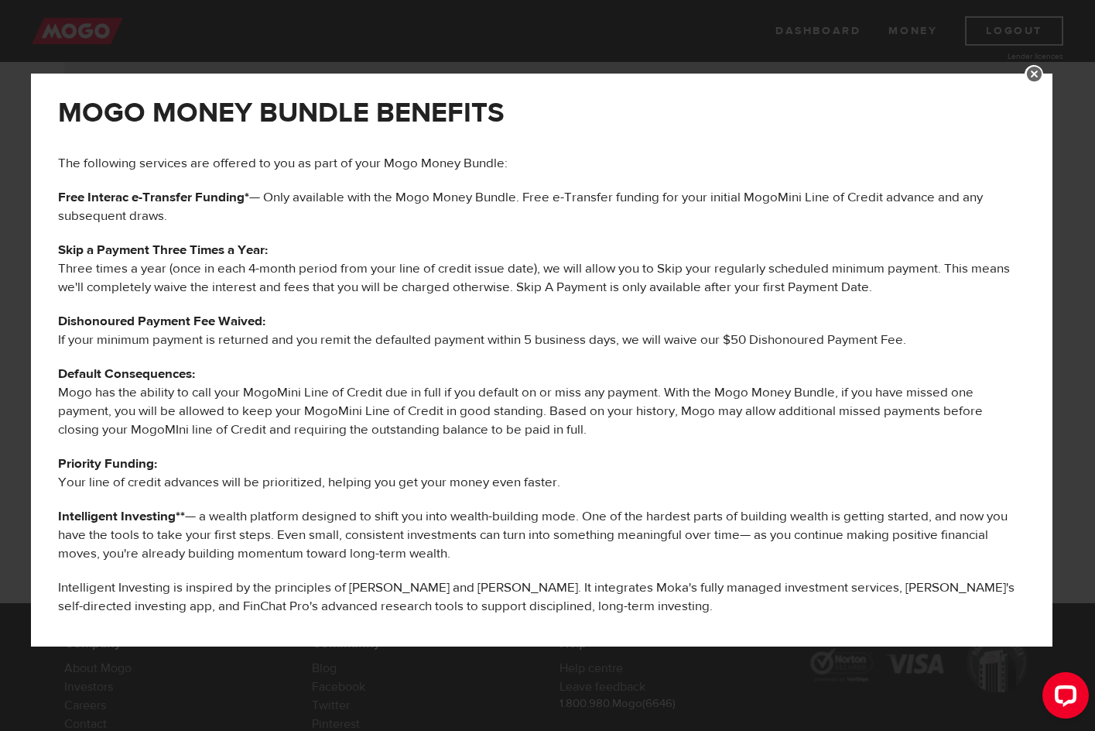
scroll to position [0, 0]
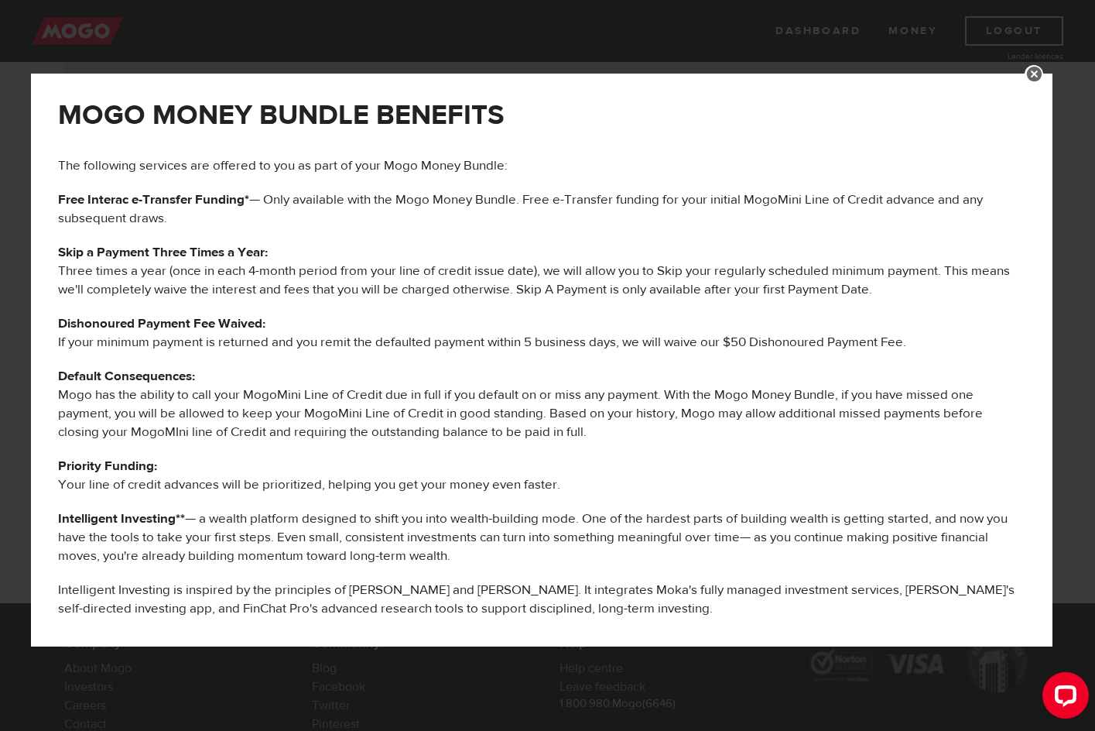
click at [1043, 71] on link at bounding box center [1034, 74] width 19 height 19
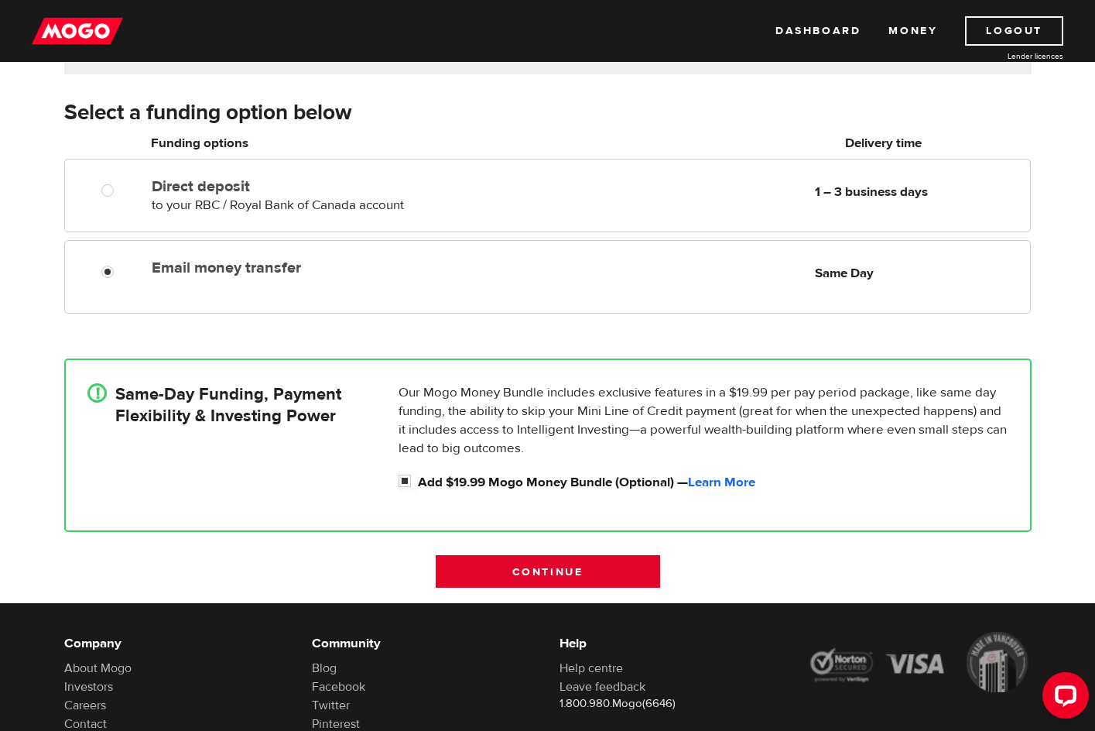
click at [549, 573] on input "Continue" at bounding box center [548, 571] width 224 height 33
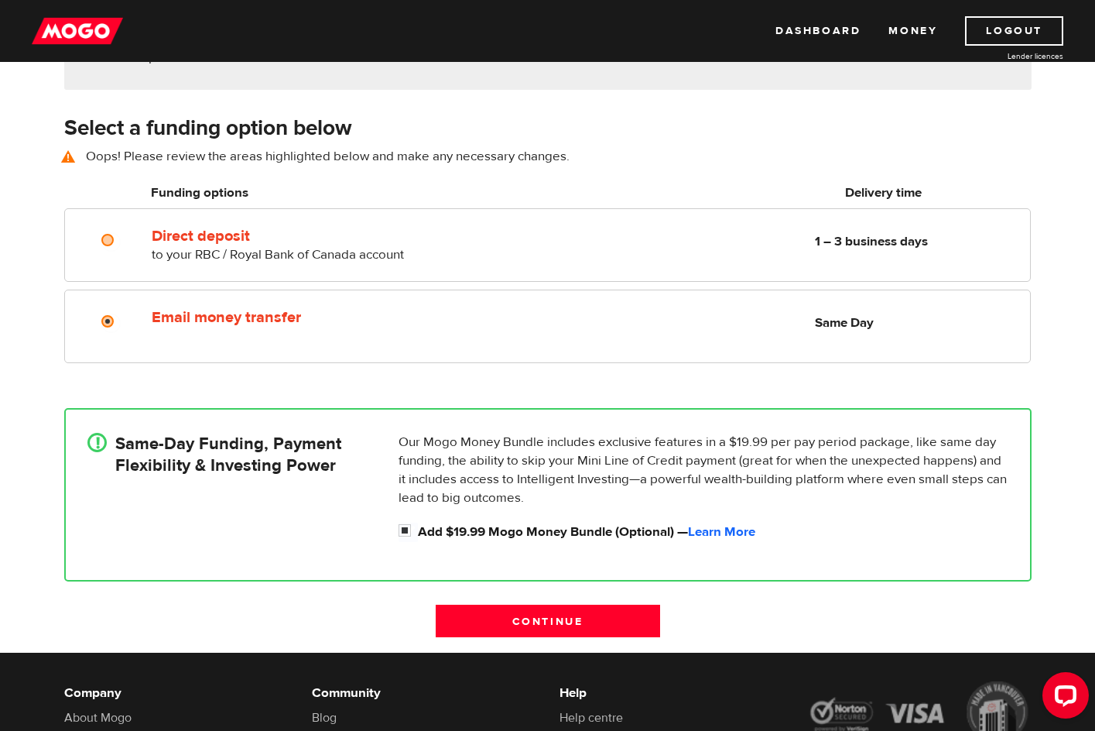
scroll to position [215, 0]
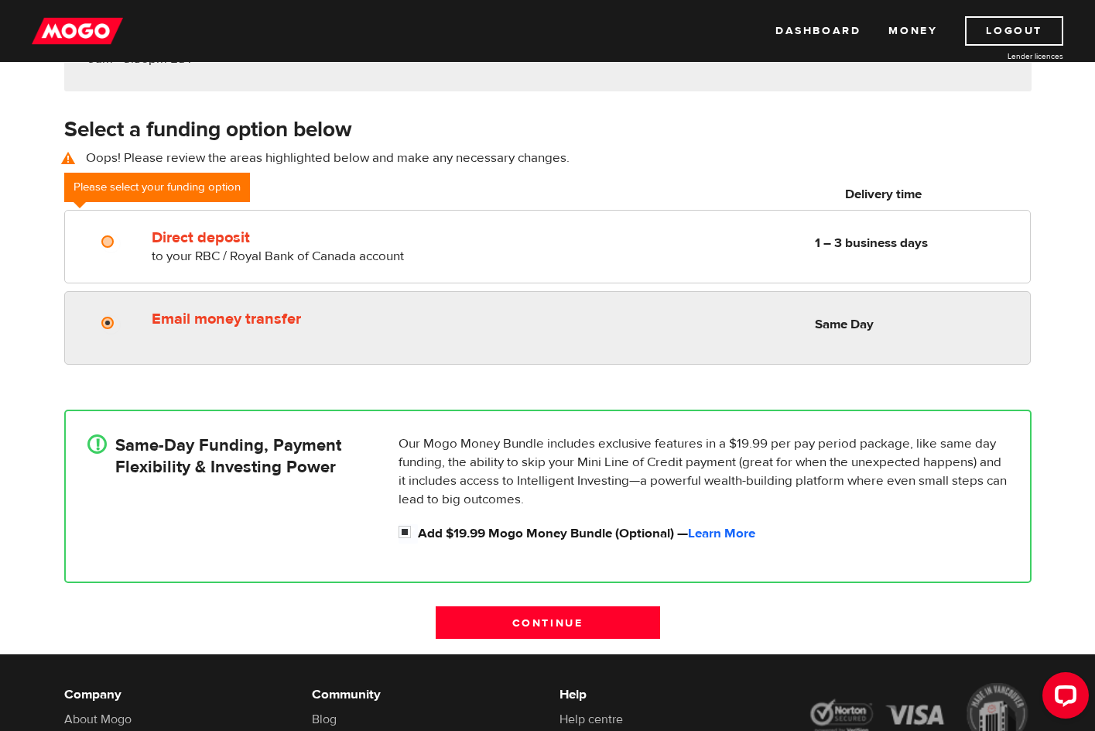
radio input "true"
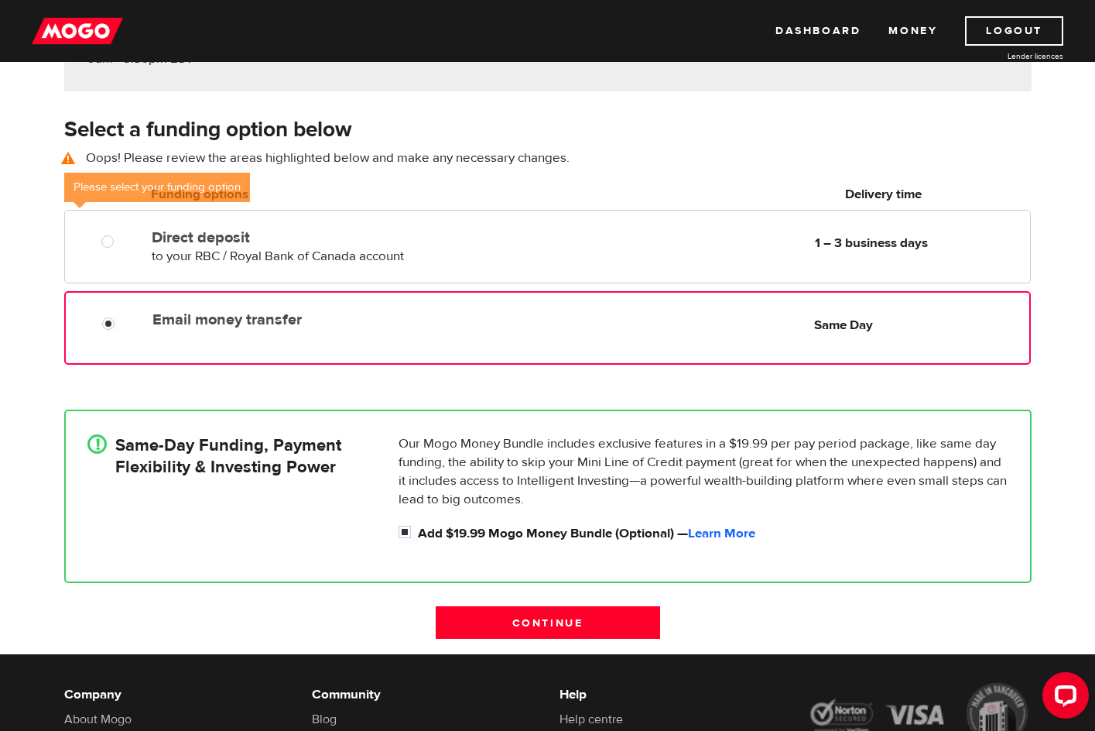
click at [295, 321] on label "Email money transfer" at bounding box center [329, 319] width 355 height 19
click at [121, 321] on input "Email money transfer" at bounding box center [111, 325] width 19 height 19
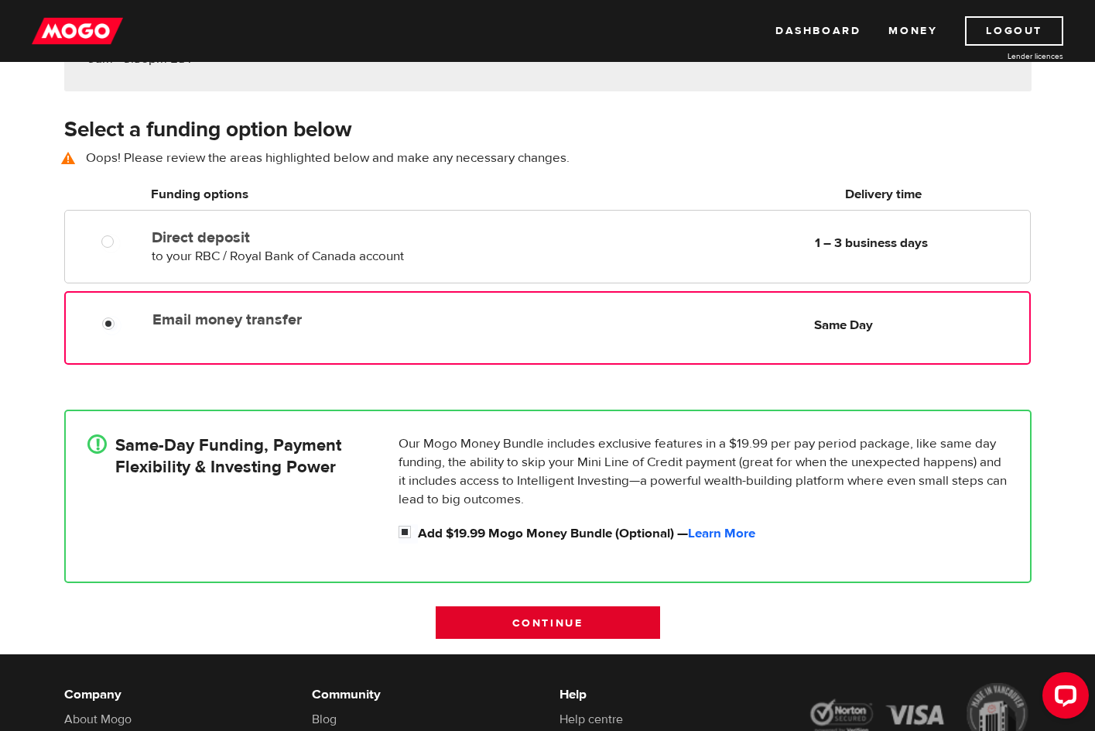
click at [549, 620] on input "Continue" at bounding box center [548, 622] width 224 height 33
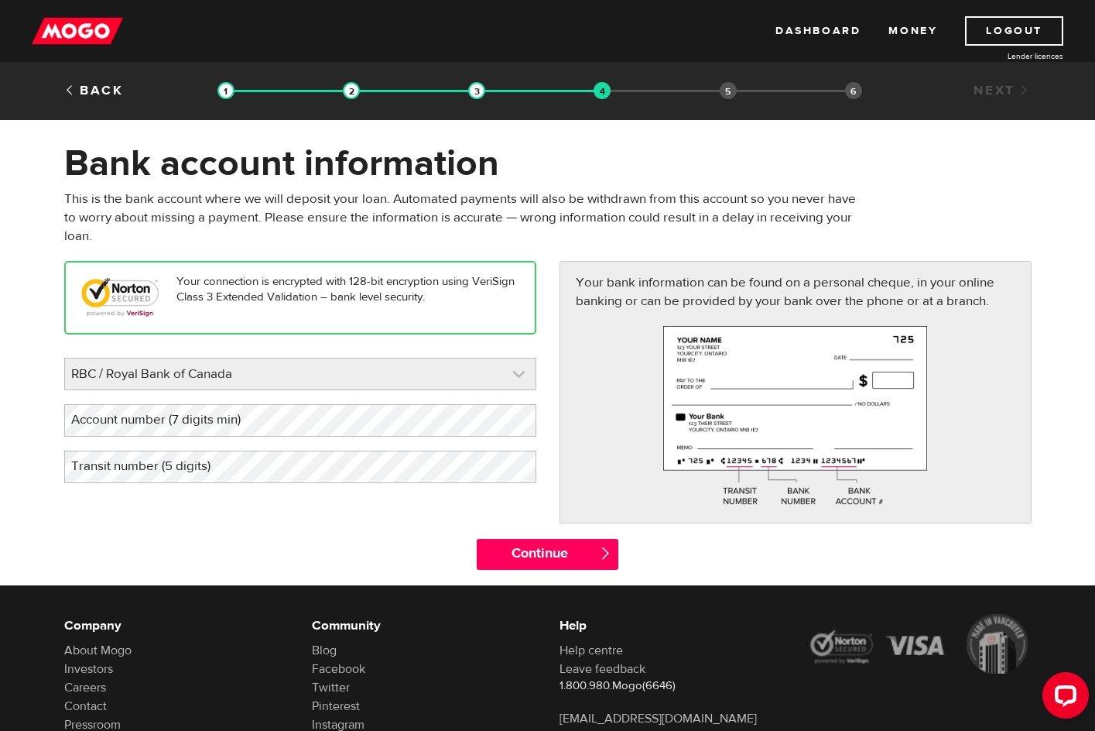
click at [466, 375] on link at bounding box center [300, 373] width 470 height 31
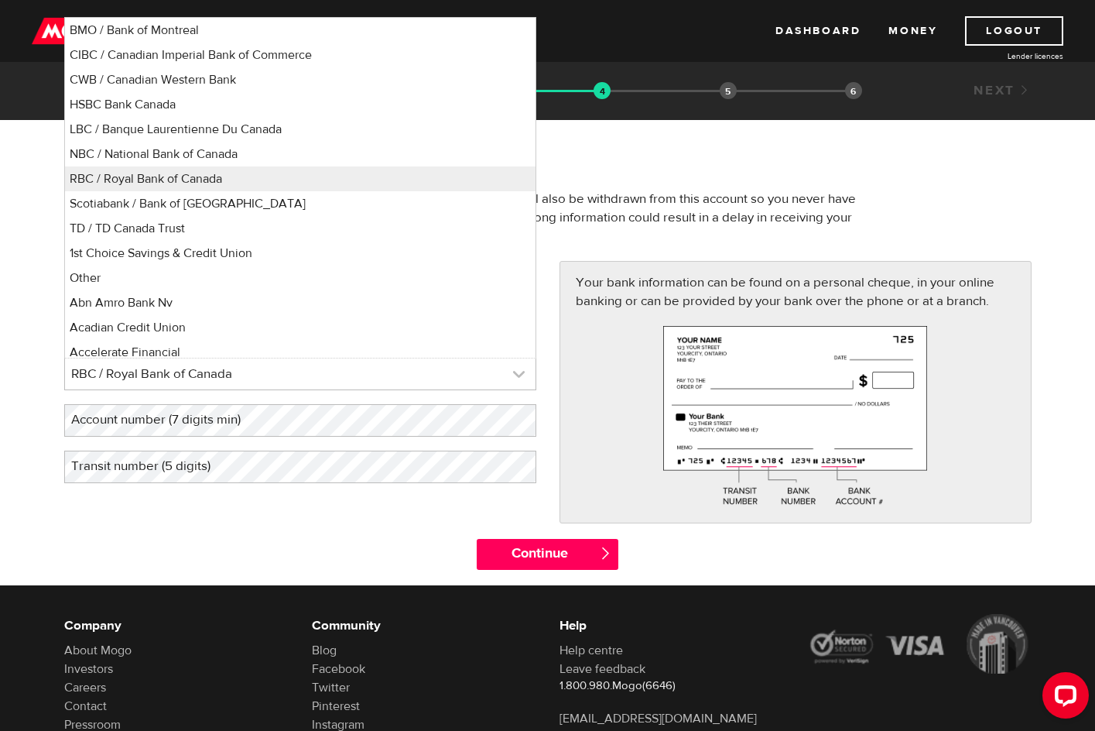
click at [466, 375] on link at bounding box center [300, 373] width 470 height 31
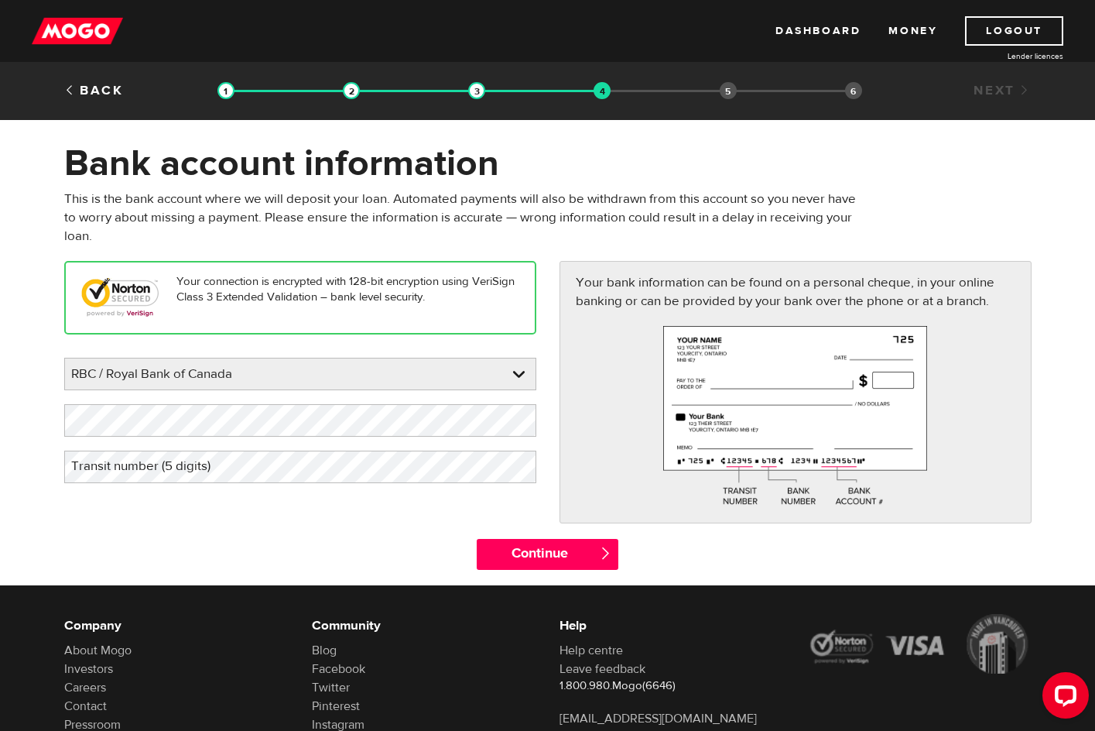
click at [173, 470] on label "Transit number (5 digits)" at bounding box center [153, 466] width 178 height 32
click at [535, 555] on input "Continue" at bounding box center [548, 554] width 142 height 31
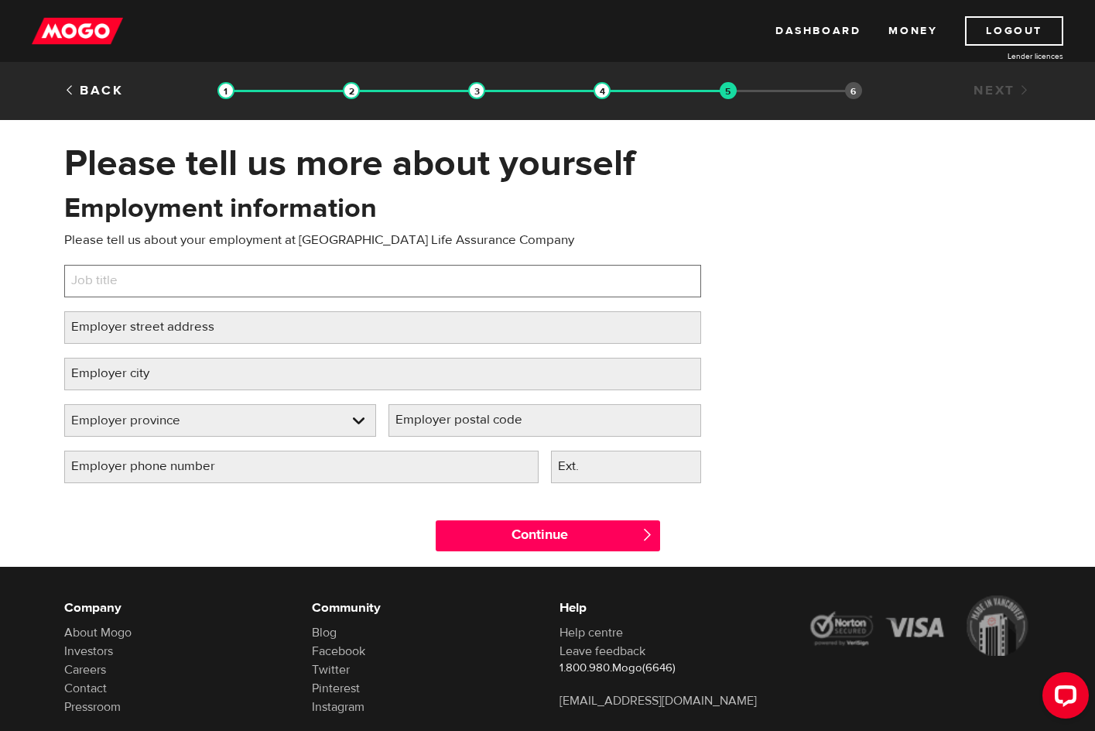
click at [170, 283] on input "Job title" at bounding box center [382, 281] width 637 height 33
type input "Customer Relations Specialist"
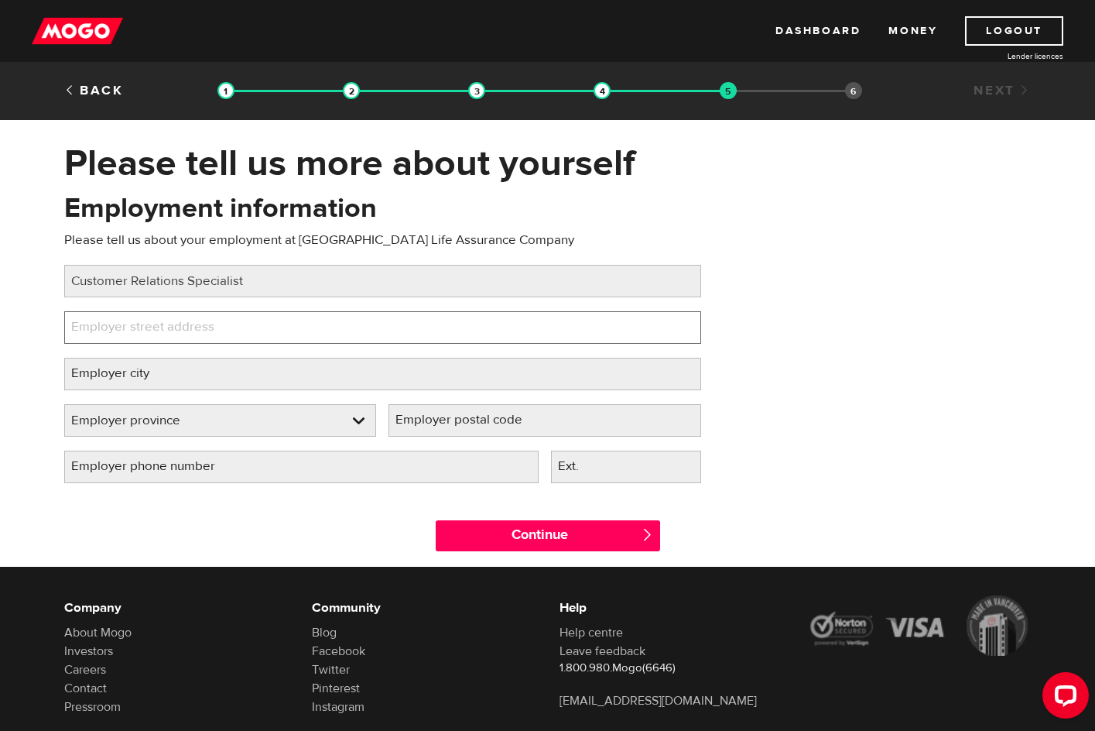
click at [262, 320] on input "Employer street address" at bounding box center [382, 327] width 637 height 33
type input "60 Osborne"
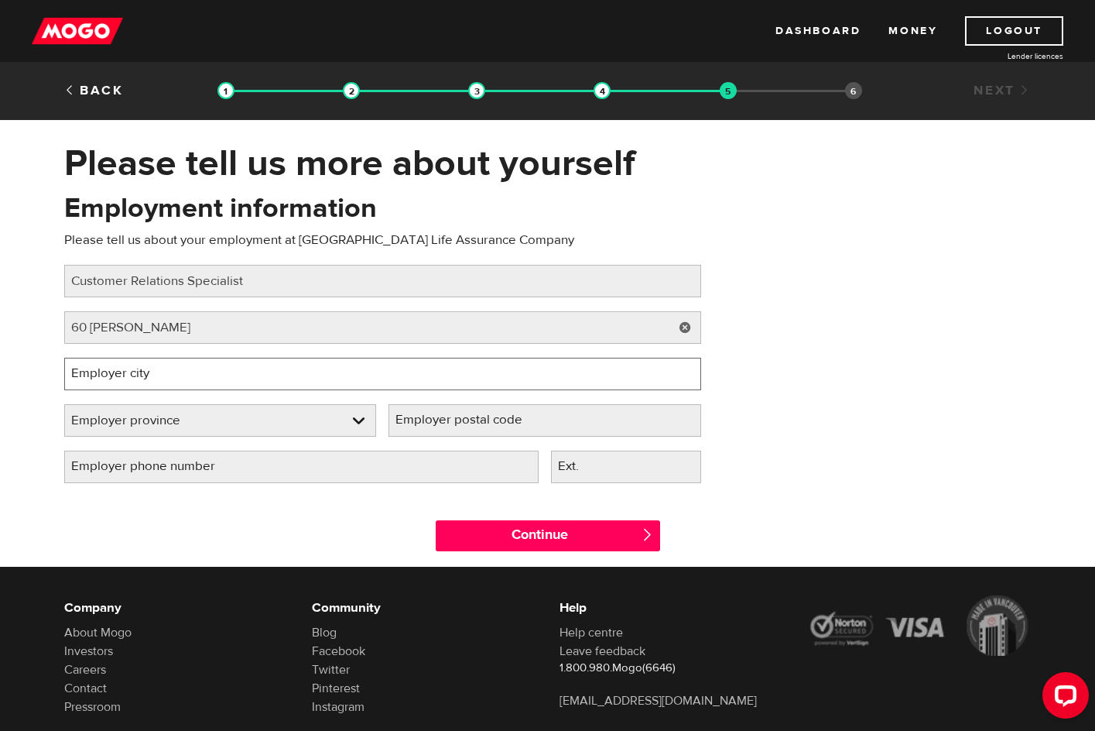
click at [239, 375] on input "Employer city" at bounding box center [382, 374] width 637 height 33
click at [231, 378] on input "Employer city" at bounding box center [382, 374] width 637 height 33
type input "Winnipeg"
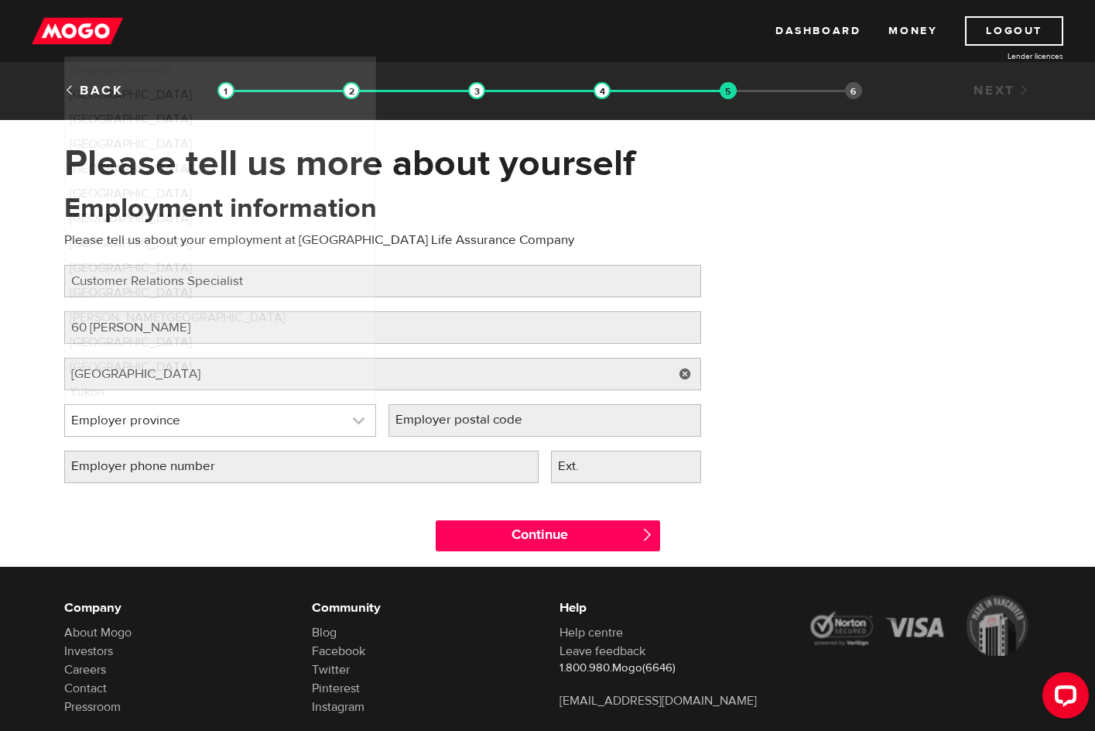
click at [343, 419] on link at bounding box center [220, 420] width 311 height 31
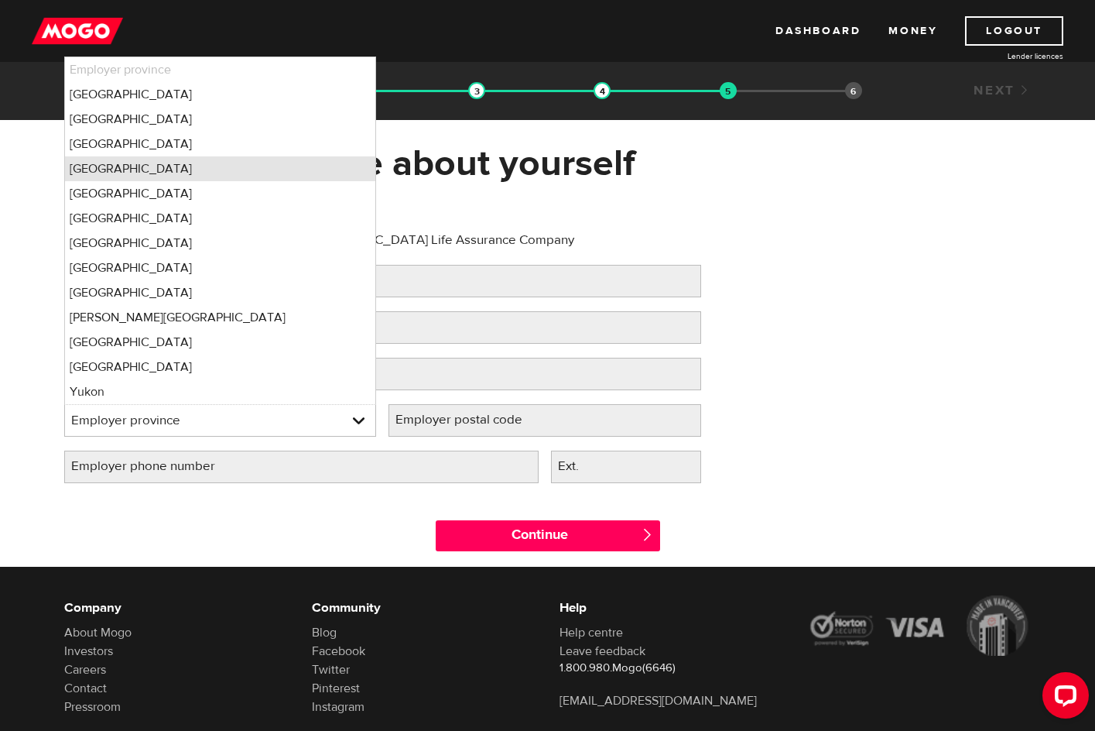
click at [216, 167] on li "Manitoba" at bounding box center [220, 168] width 311 height 25
select select "MB"
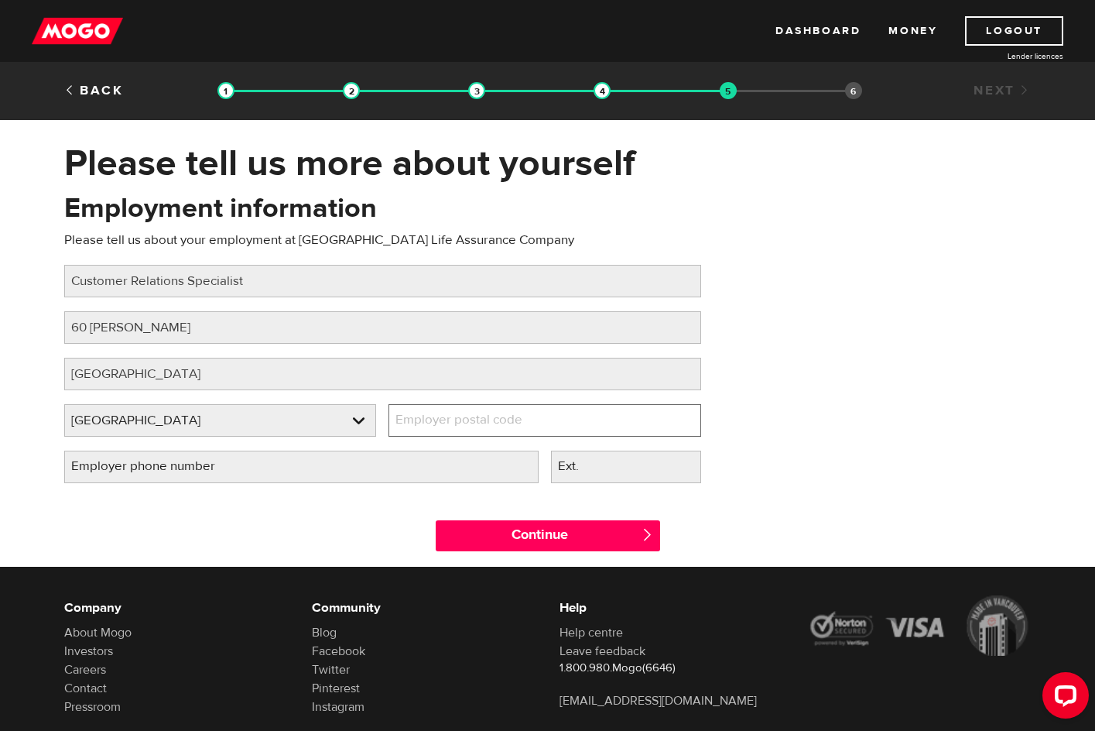
click at [556, 415] on input "Employer postal code" at bounding box center [544, 420] width 313 height 33
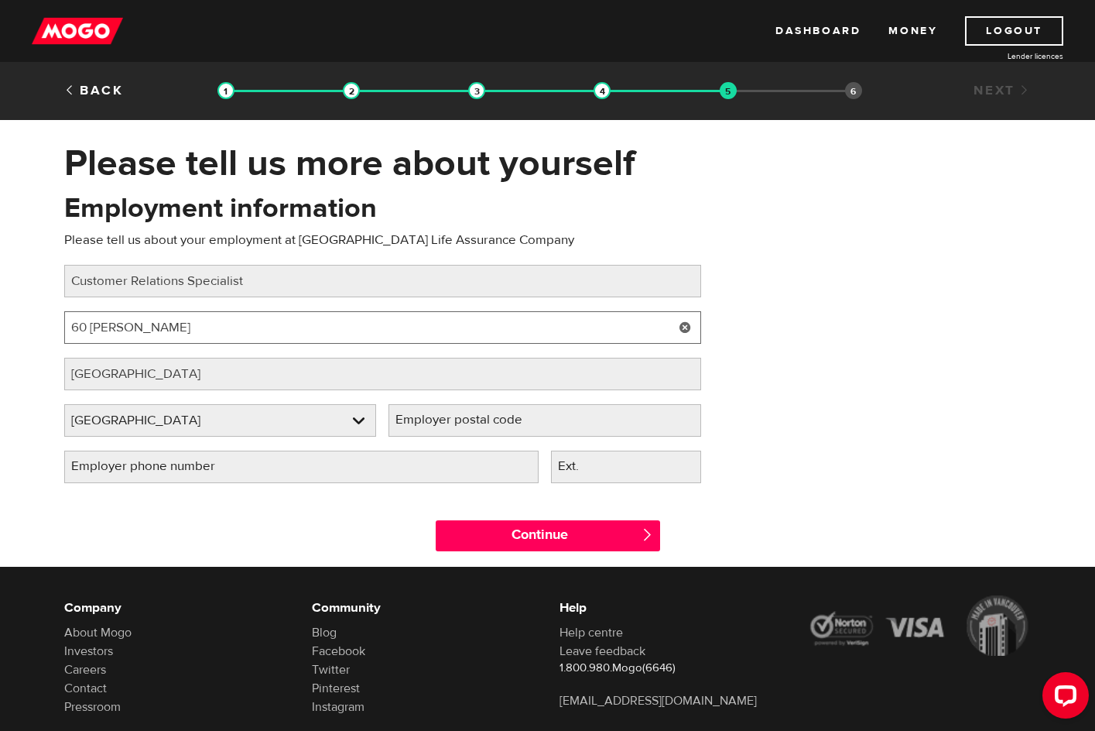
drag, startPoint x: 175, startPoint y: 324, endPoint x: 71, endPoint y: 322, distance: 103.7
click at [25, 319] on div "Please tell us more about yourself Oops! Please review the areas highlighted be…" at bounding box center [547, 354] width 1095 height 426
paste input "St N"
type input "60 Osborne St N"
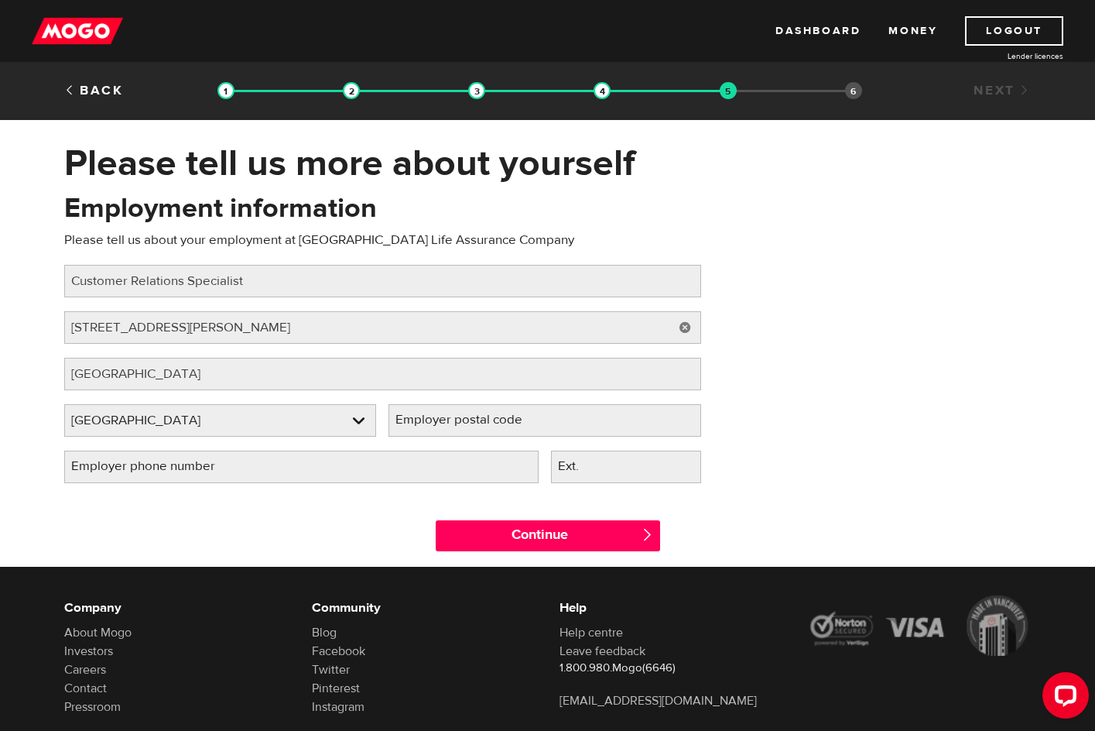
click at [545, 413] on label "Employer postal code" at bounding box center [471, 420] width 166 height 32
click at [545, 413] on input "Employer postal code" at bounding box center [544, 420] width 313 height 33
paste input "R3C 0Y9"
type input "R3C 0Y9"
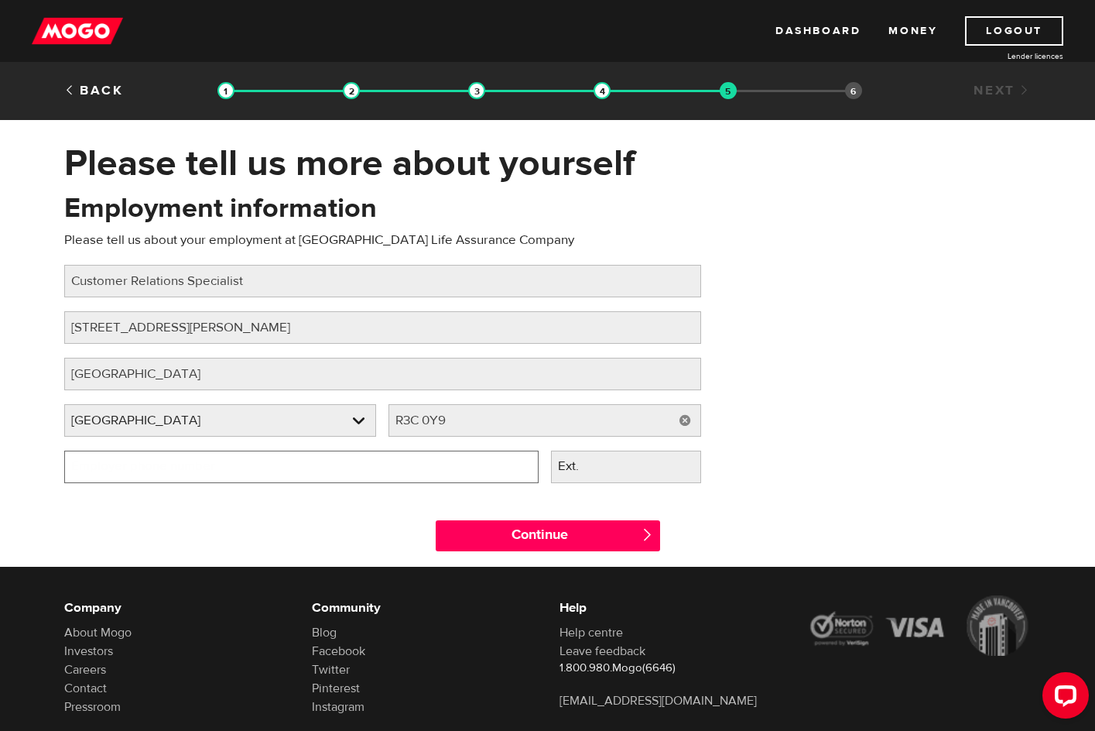
drag, startPoint x: 261, startPoint y: 471, endPoint x: 292, endPoint y: 437, distance: 46.0
click at [261, 470] on input "Employer phone number" at bounding box center [301, 466] width 474 height 33
type input "(180) 066-5055"
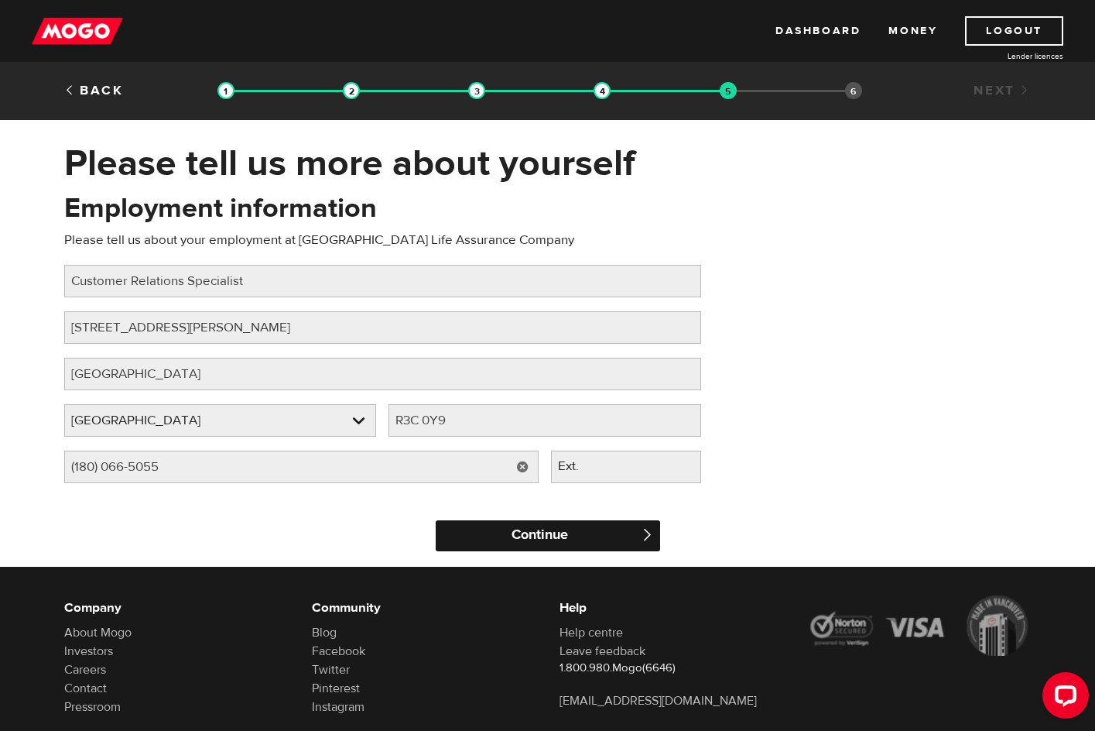
click at [539, 535] on input "Continue" at bounding box center [548, 535] width 224 height 31
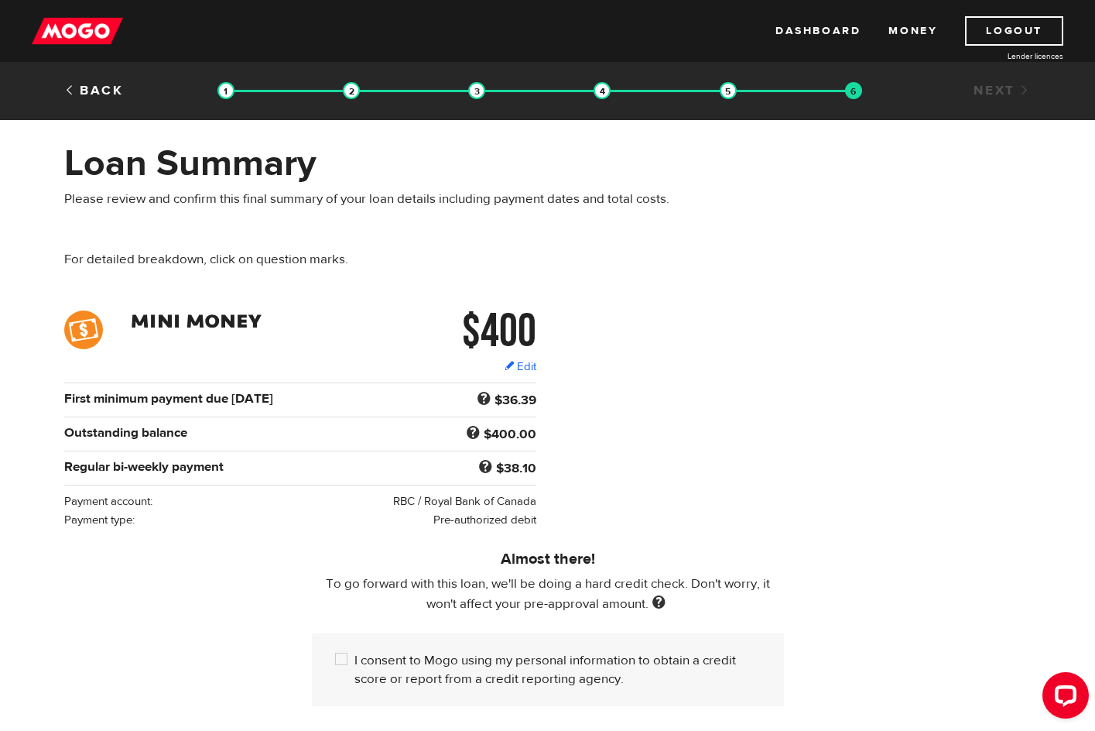
click at [323, 529] on div "Almost there! To go forward with this loan, we'll be doing a hard credit check.…" at bounding box center [547, 617] width 495 height 177
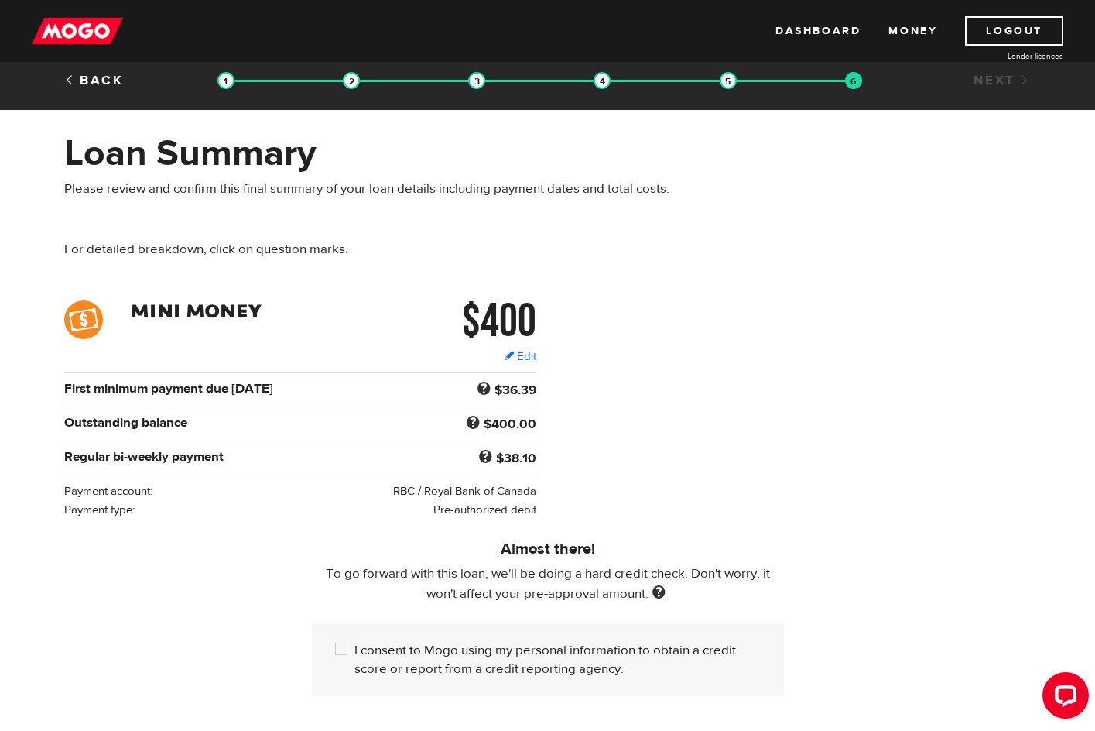
scroll to position [77, 0]
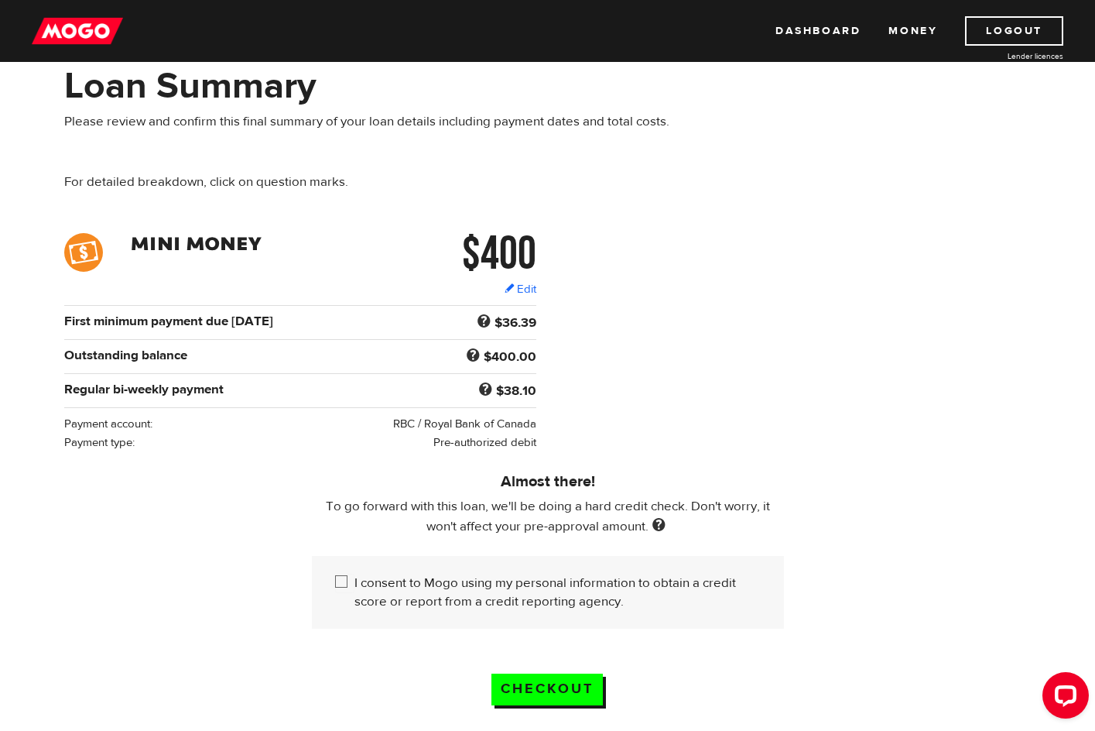
click at [340, 577] on input "I consent to Mogo using my personal information to obtain a credit score or rep…" at bounding box center [344, 582] width 19 height 19
checkbox input "true"
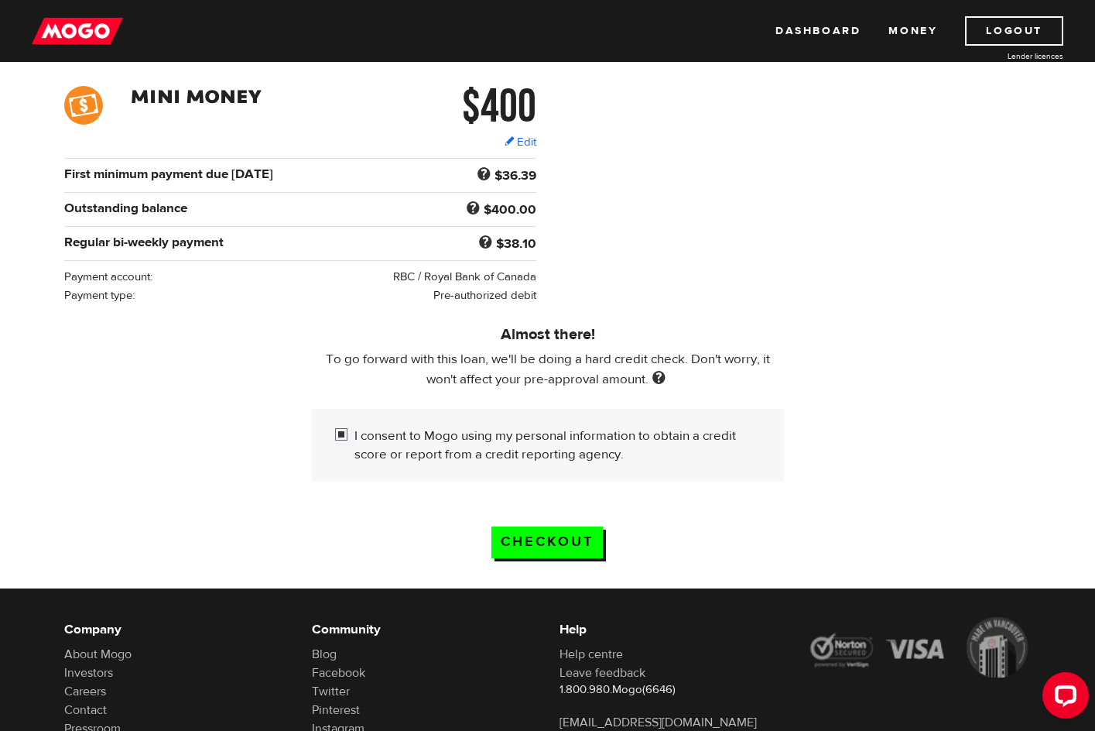
scroll to position [232, 0]
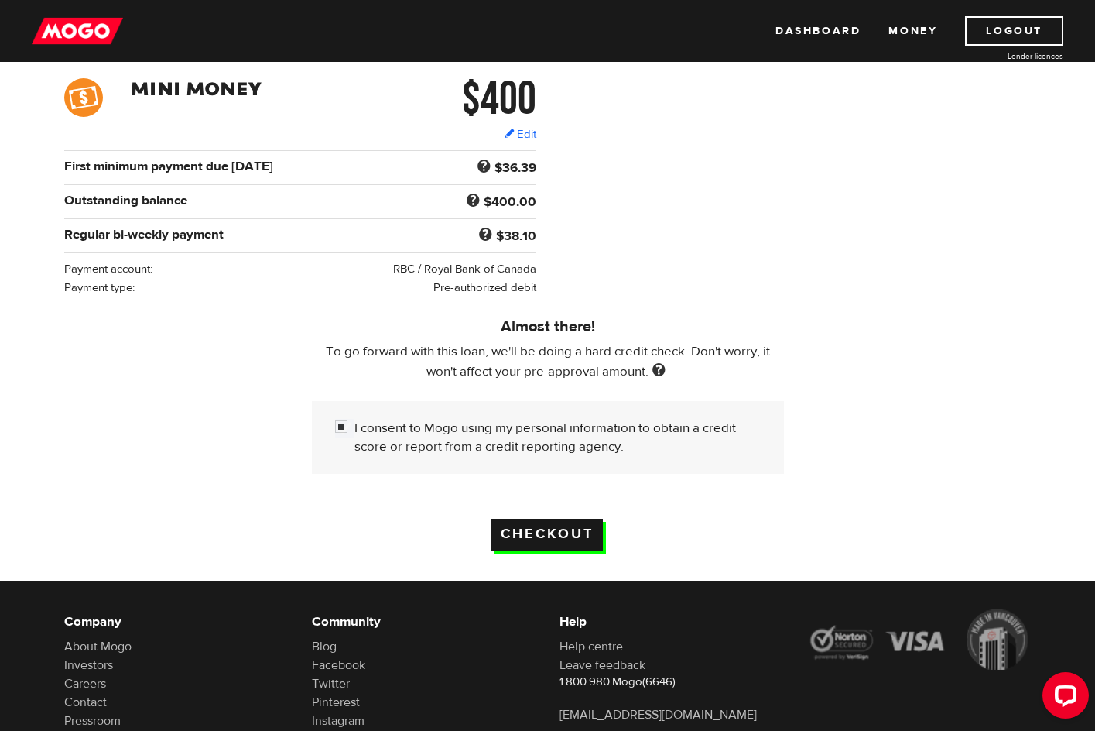
click at [566, 532] on input "Checkout" at bounding box center [546, 534] width 111 height 32
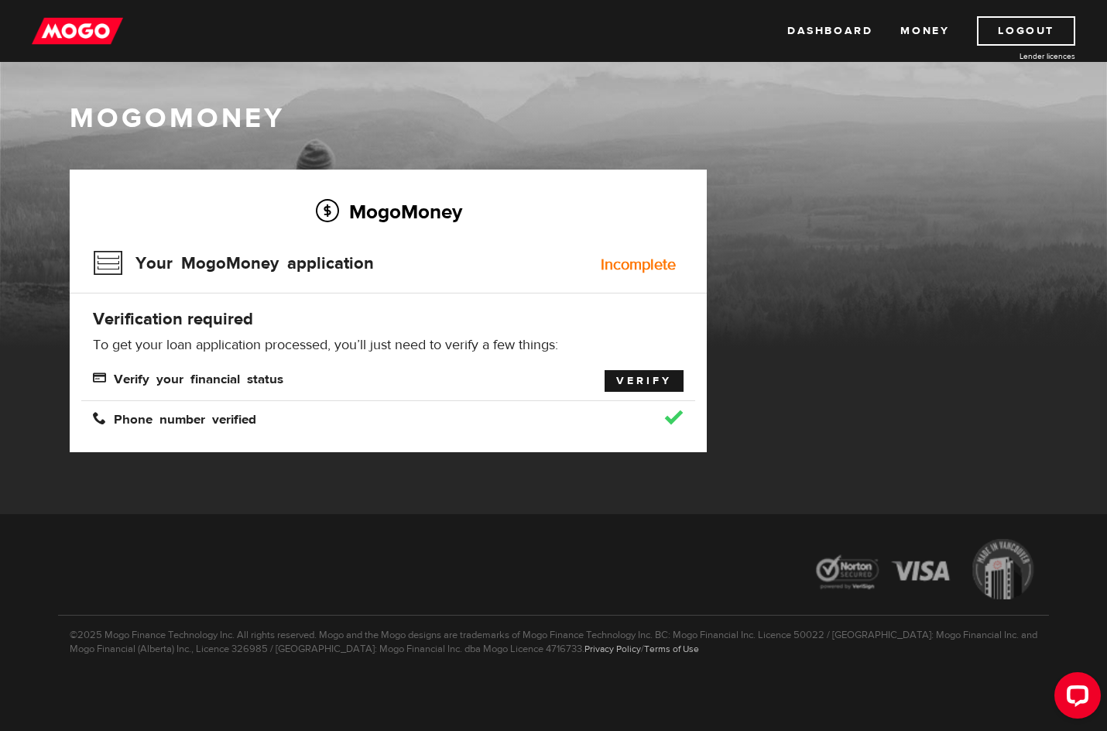
click at [635, 381] on link "Verify" at bounding box center [643, 381] width 79 height 22
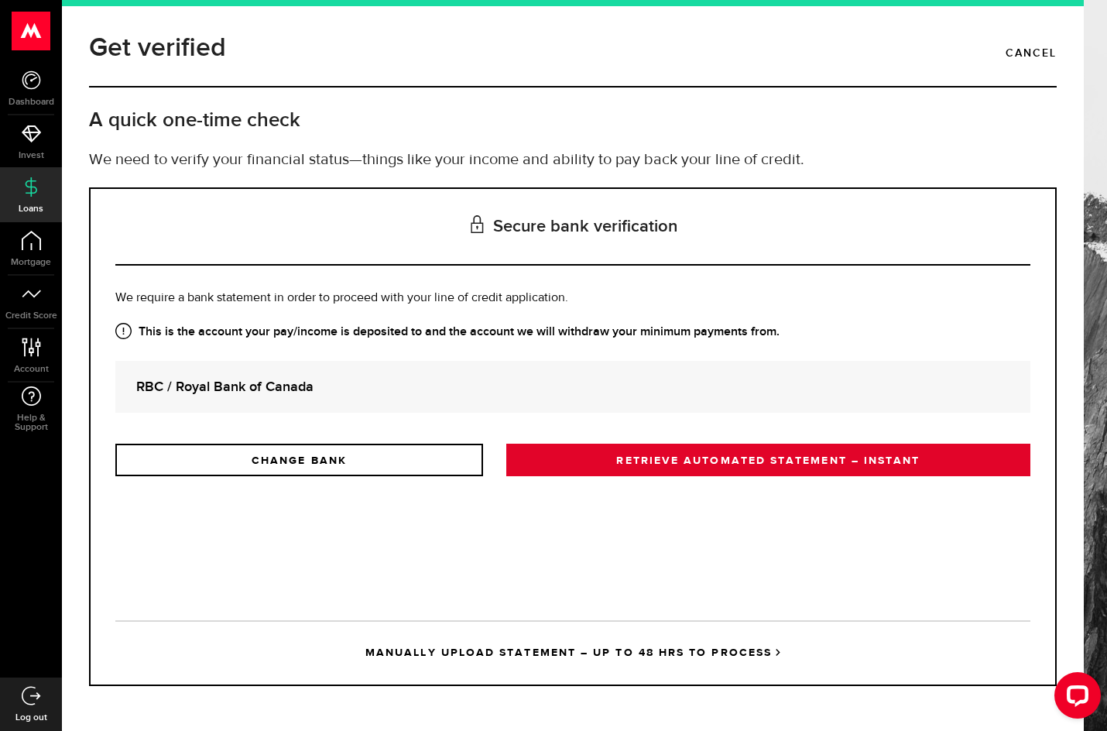
click at [592, 462] on link "RETRIEVE AUTOMATED STATEMENT – INSTANT" at bounding box center [768, 459] width 524 height 33
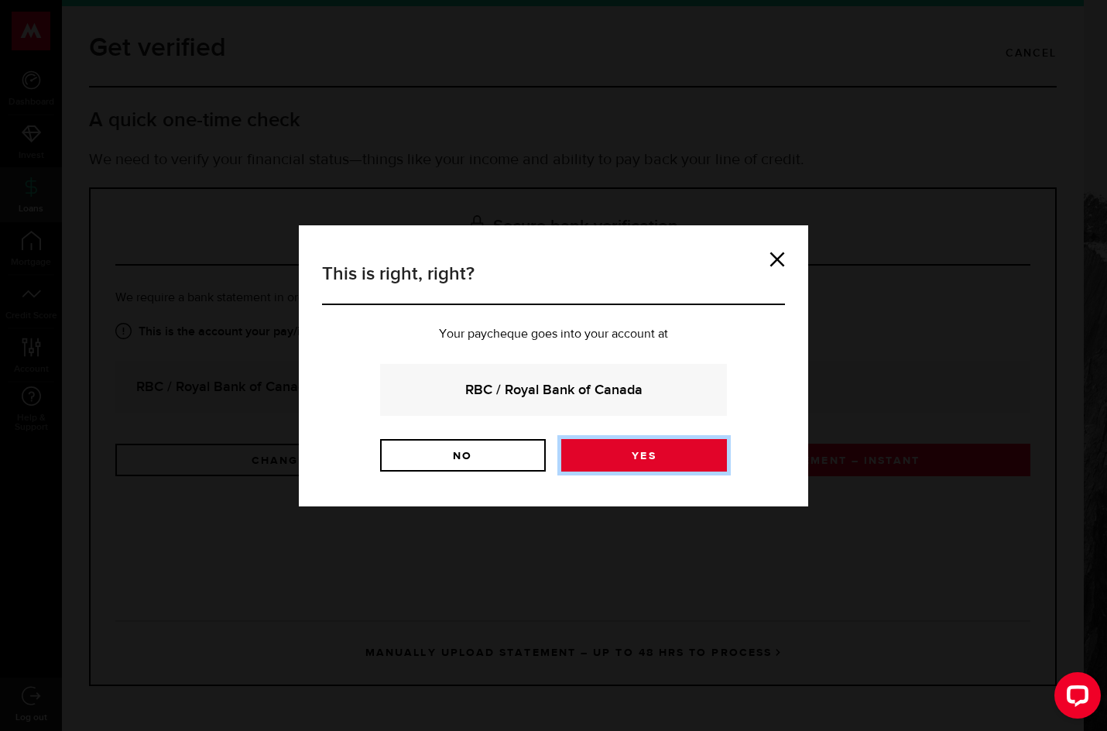
click at [592, 462] on link "Yes" at bounding box center [644, 455] width 166 height 33
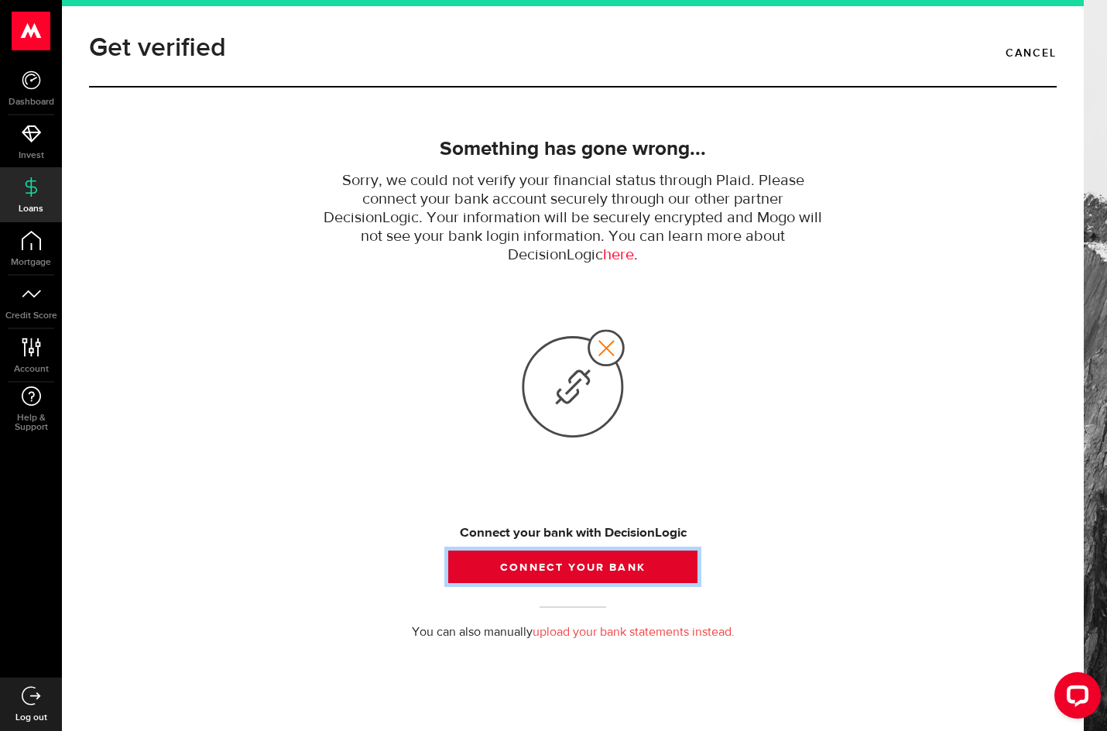
click at [574, 563] on button "Connect your bank" at bounding box center [572, 566] width 249 height 33
click at [564, 562] on button "Connect your bank" at bounding box center [572, 566] width 249 height 33
click at [583, 559] on button "Connect your bank" at bounding box center [572, 566] width 249 height 33
click at [453, 572] on button "Connect your bank" at bounding box center [572, 566] width 249 height 33
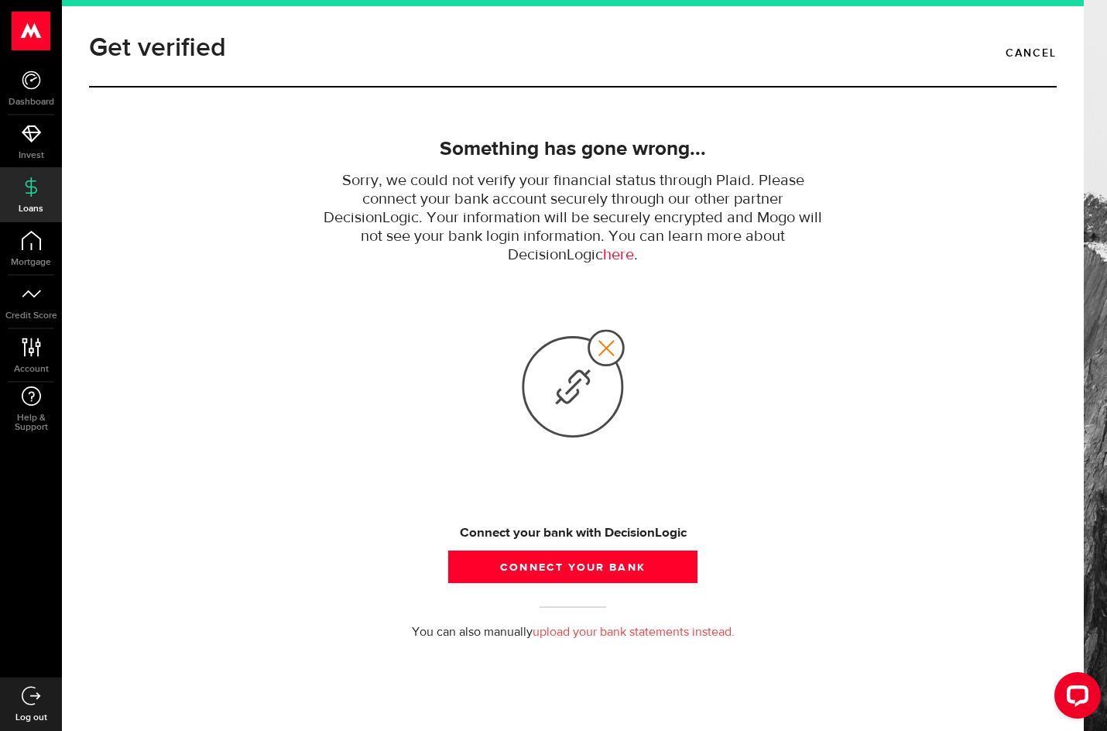
click at [604, 347] on use at bounding box center [573, 383] width 101 height 106
click at [621, 257] on link "here" at bounding box center [618, 255] width 31 height 16
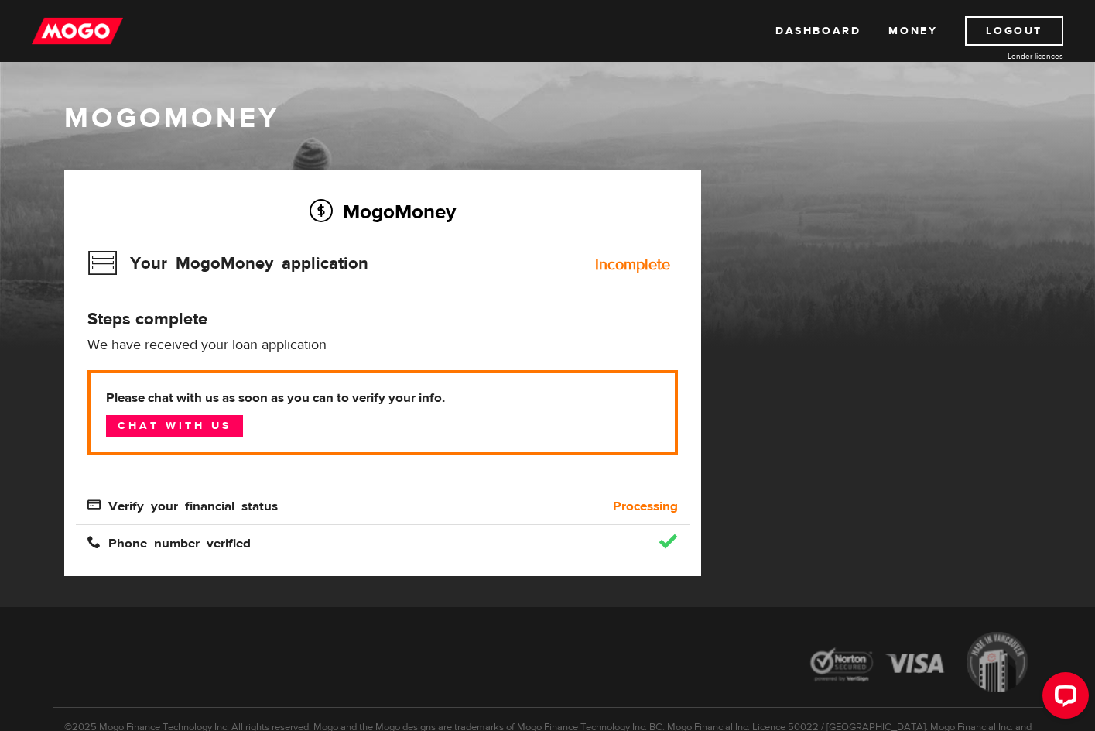
click at [94, 33] on img at bounding box center [77, 30] width 91 height 29
click at [201, 429] on link "Chat with us" at bounding box center [174, 426] width 137 height 22
click at [798, 143] on div "MogoMoney" at bounding box center [547, 224] width 1095 height 248
click at [839, 28] on link "Dashboard" at bounding box center [817, 30] width 85 height 29
click at [909, 36] on link "Money" at bounding box center [912, 30] width 49 height 29
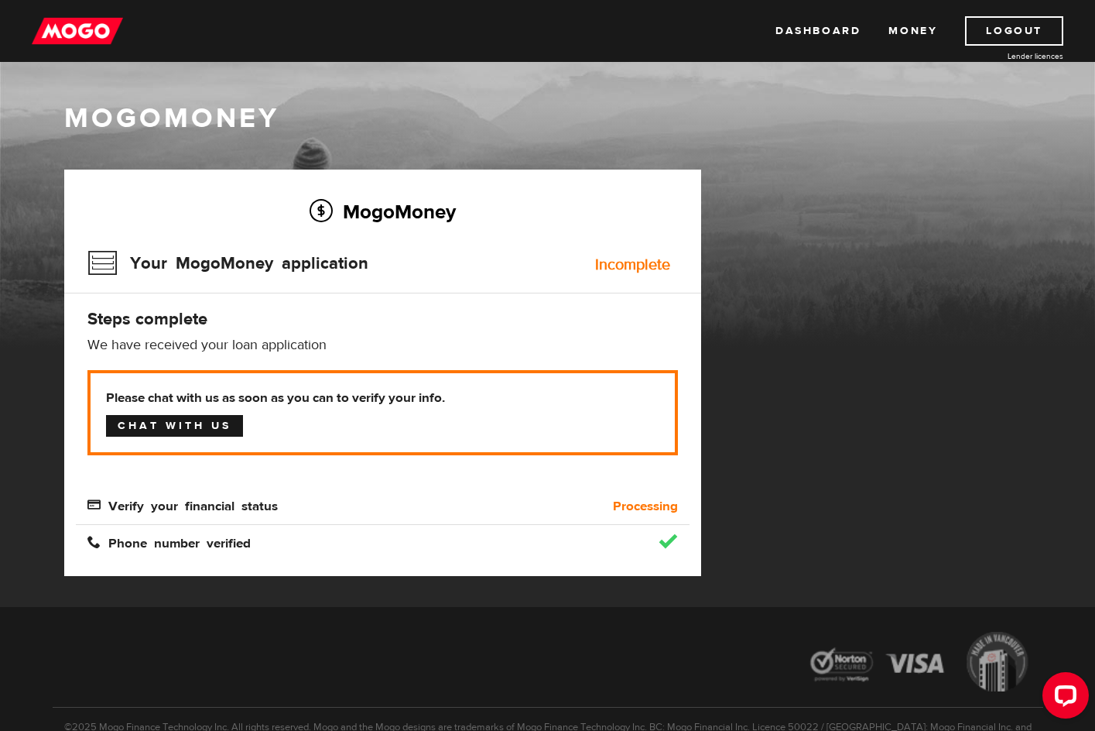
click at [200, 428] on link "Chat with us" at bounding box center [174, 426] width 137 height 22
click at [819, 362] on div "MogoMoney Your MogoMoney application Expired Your MogoMoney credit decision has…" at bounding box center [548, 387] width 991 height 437
click at [87, 33] on img at bounding box center [77, 30] width 91 height 29
